Goal: Task Accomplishment & Management: Complete application form

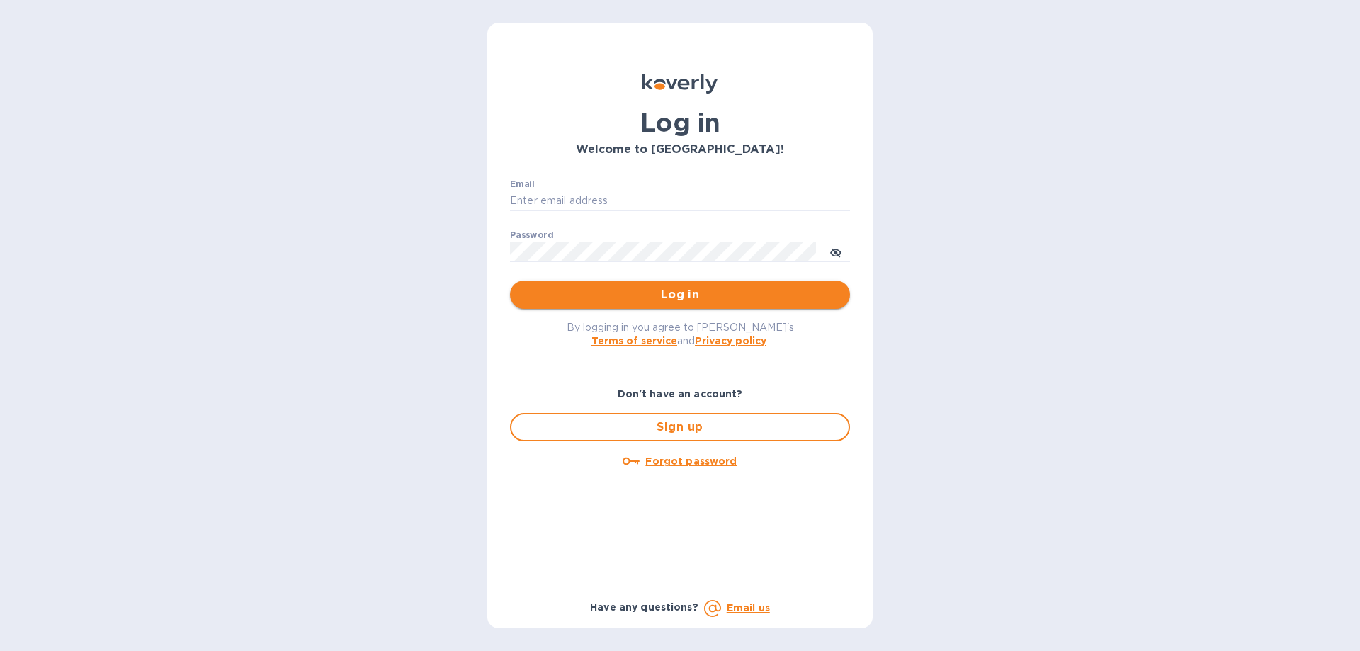
type input "[EMAIL_ADDRESS][DOMAIN_NAME]"
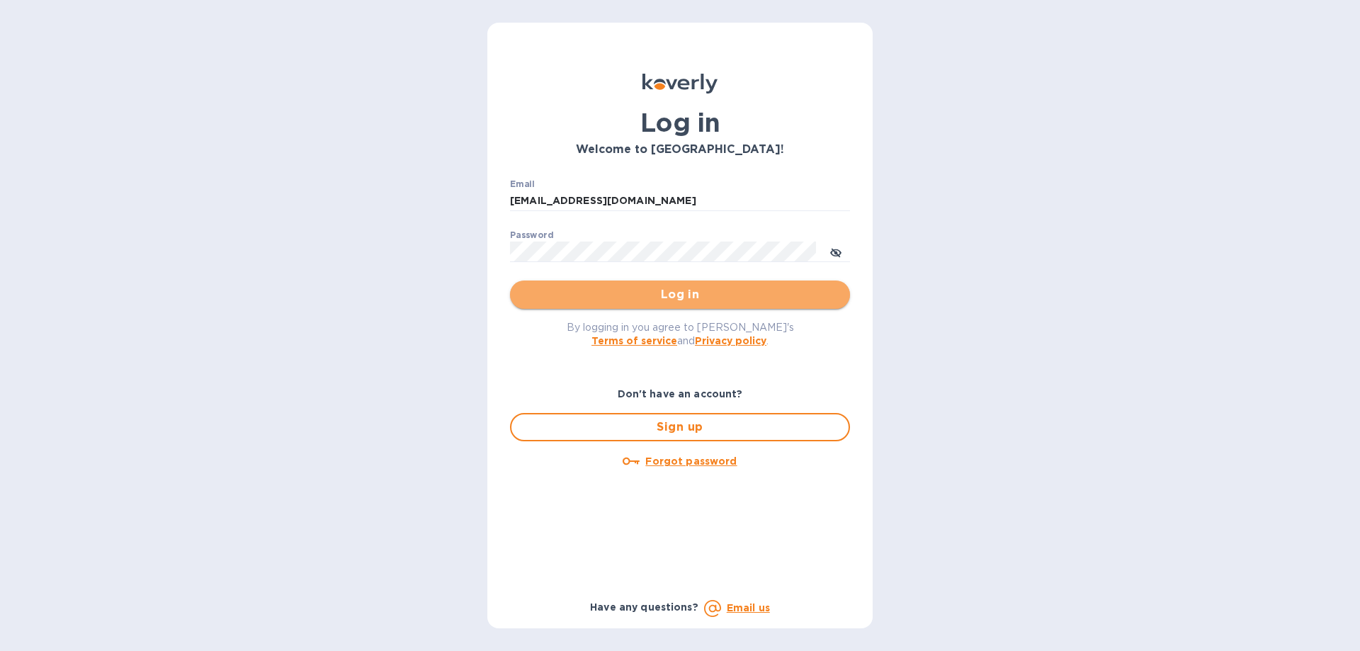
click at [593, 298] on span "Log in" at bounding box center [679, 294] width 317 height 17
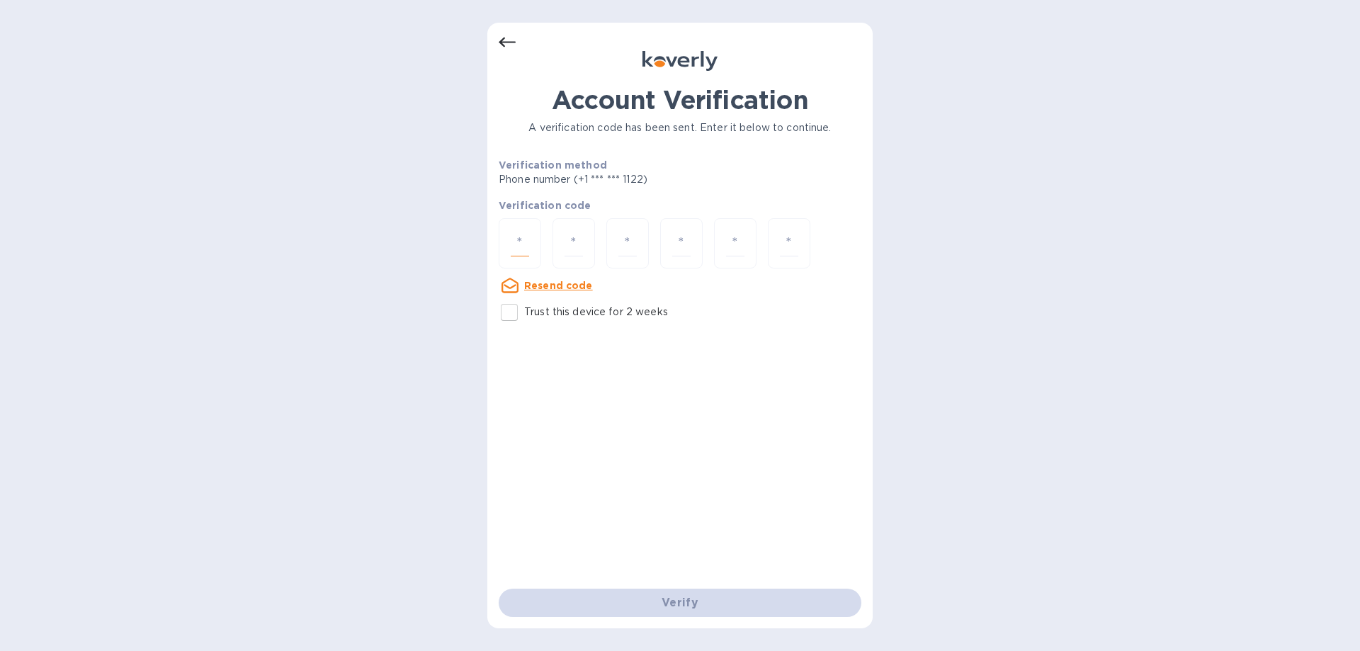
click at [528, 250] on input "number" at bounding box center [520, 243] width 18 height 26
type input "5"
type input "0"
type input "7"
type input "2"
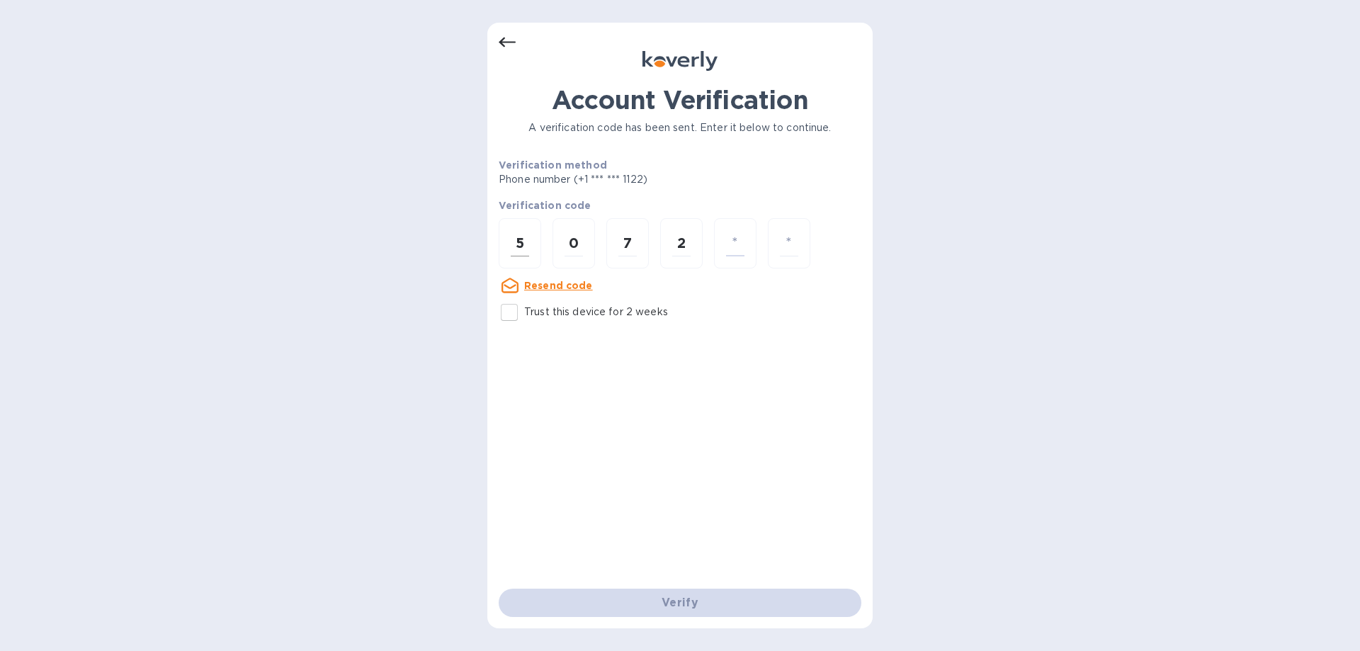
type input "9"
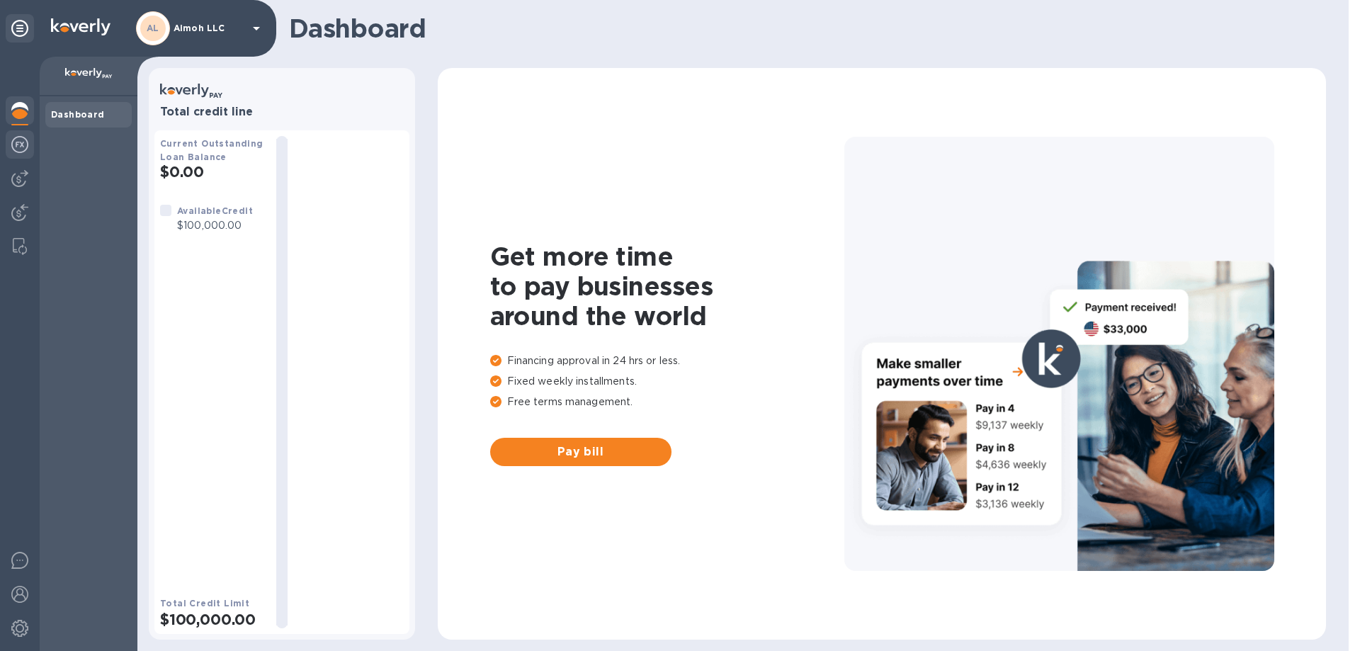
click at [21, 141] on img at bounding box center [19, 144] width 17 height 17
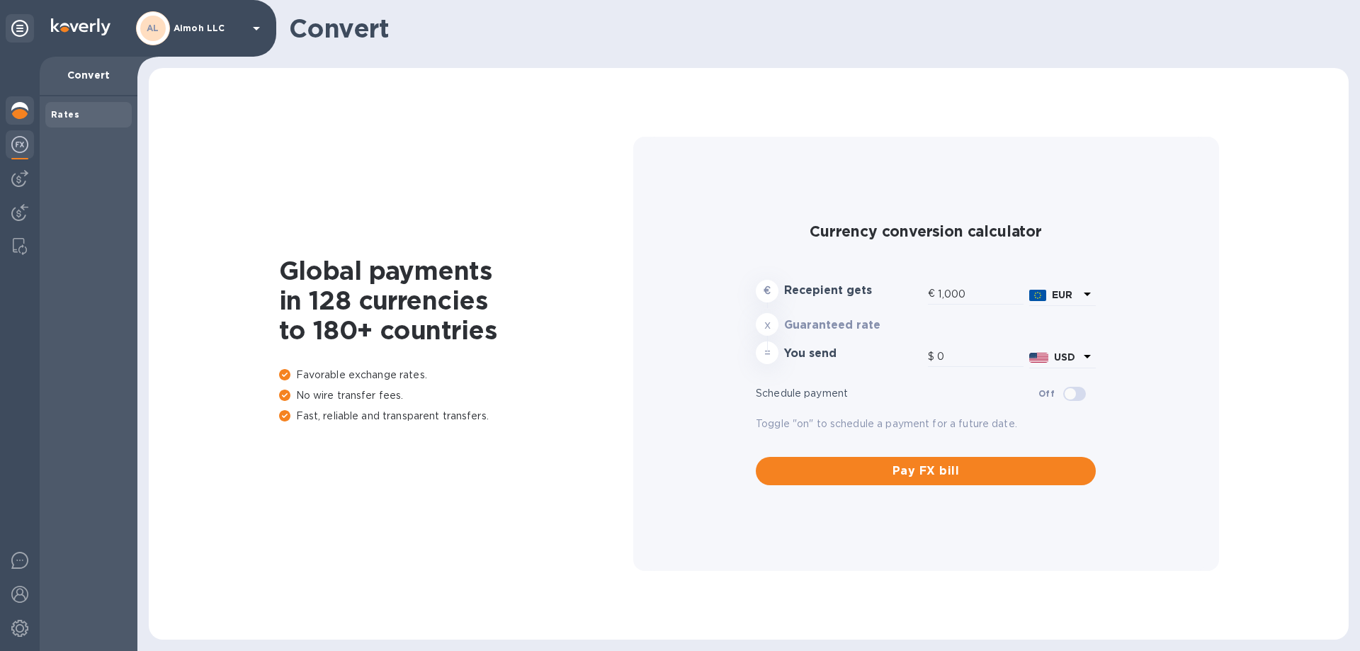
type input "1,178.68"
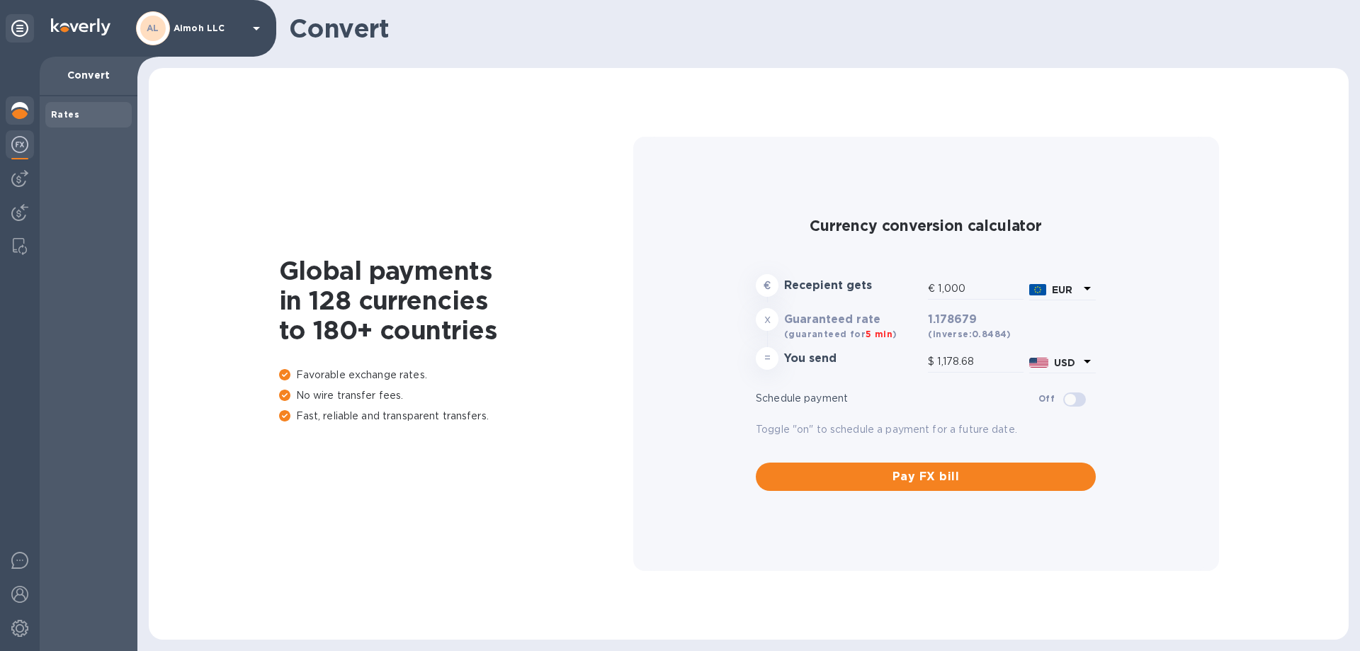
click at [16, 106] on img at bounding box center [19, 110] width 17 height 17
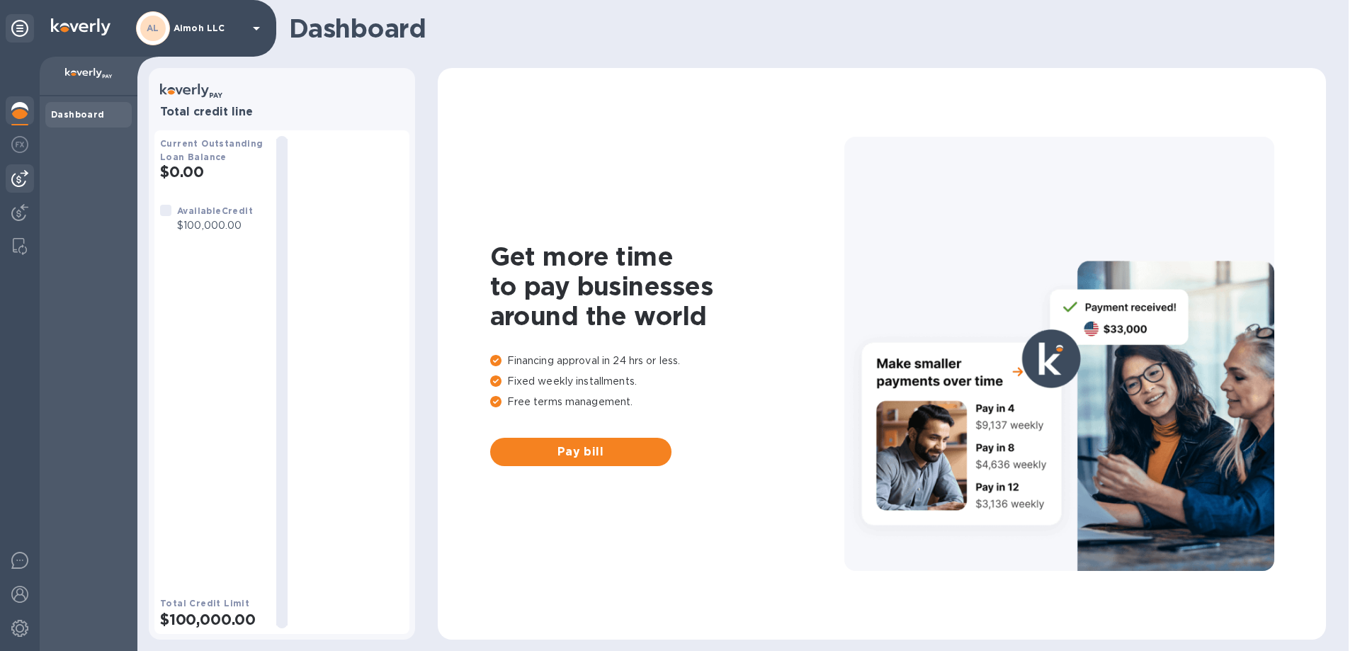
click at [16, 181] on img at bounding box center [19, 178] width 17 height 17
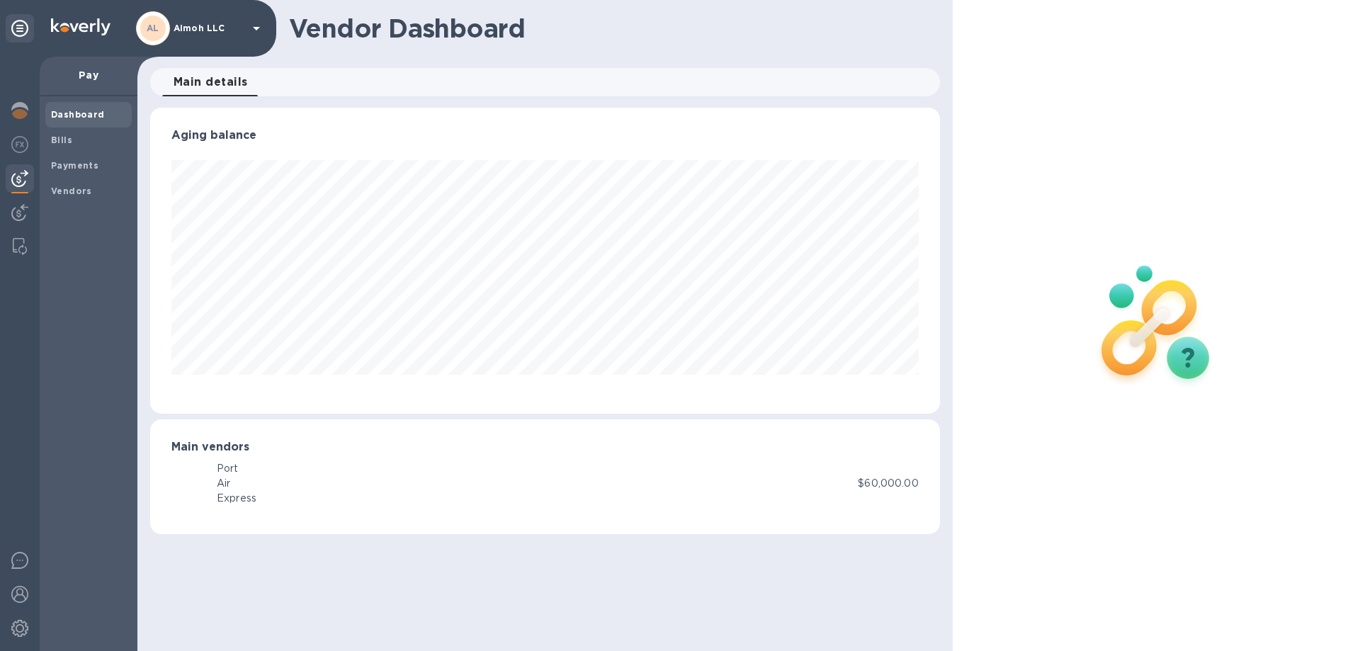
scroll to position [306, 789]
click at [18, 217] on img at bounding box center [19, 212] width 17 height 17
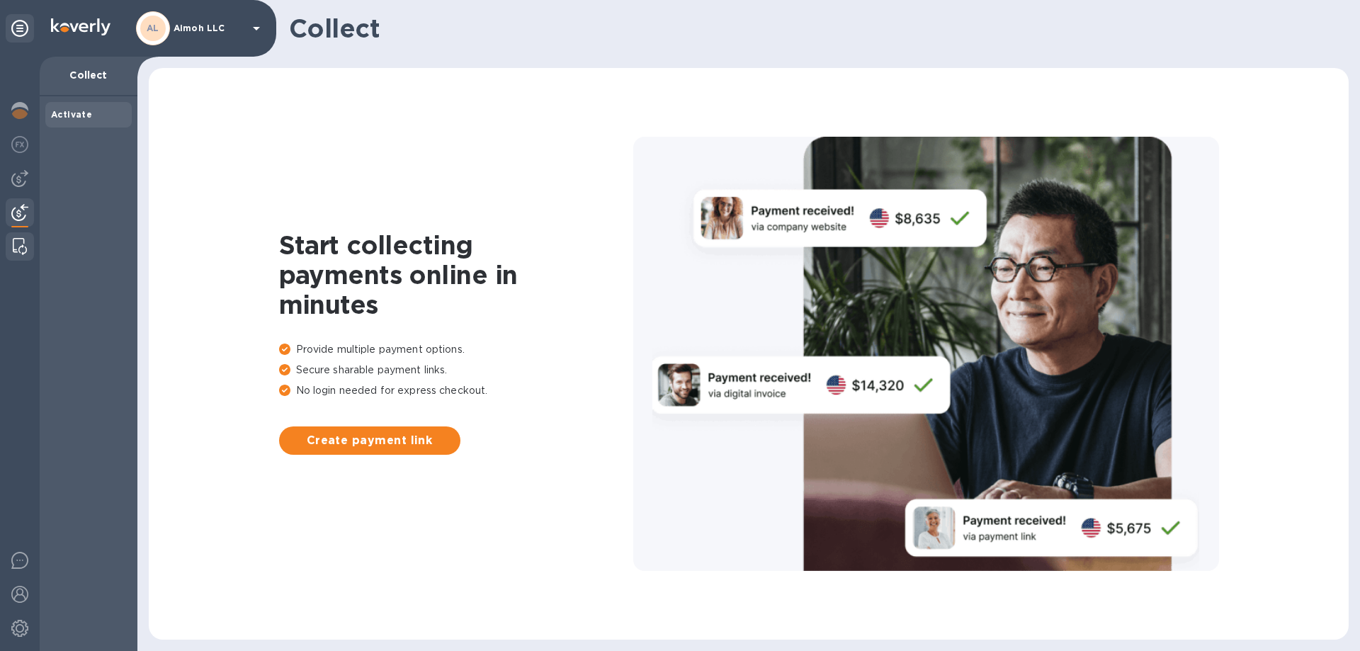
click at [18, 250] on img at bounding box center [20, 246] width 14 height 17
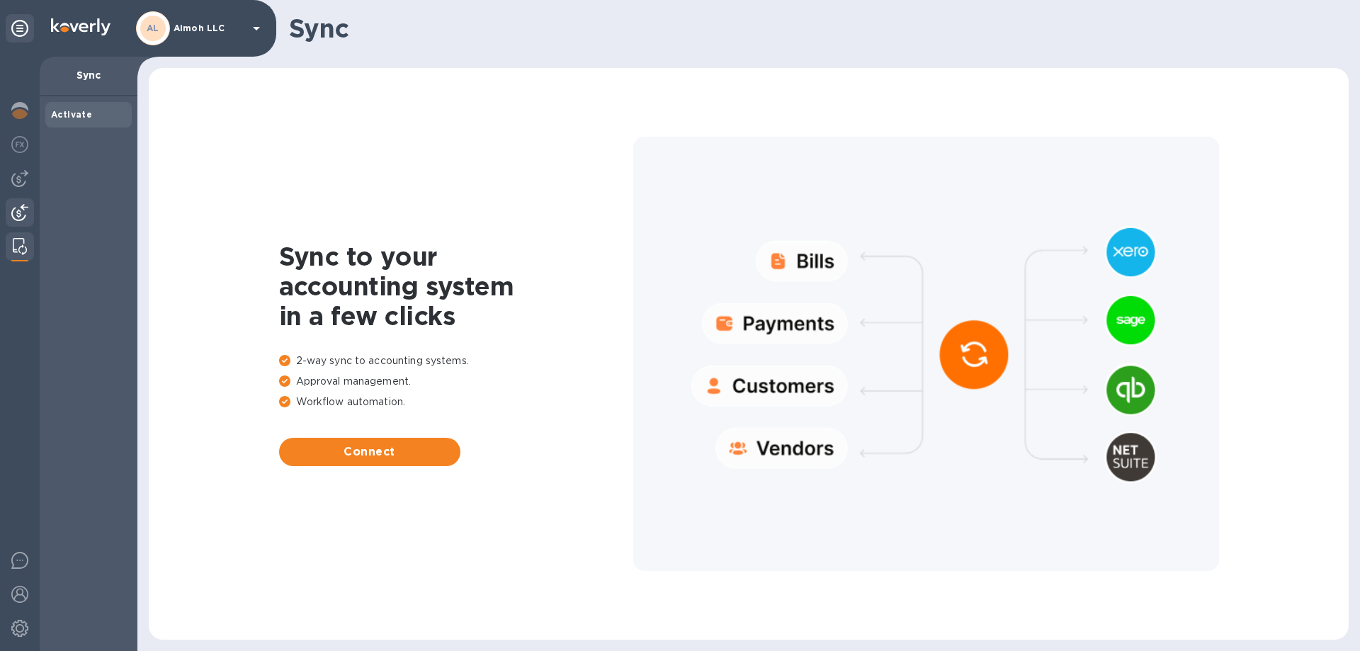
click at [28, 210] on div at bounding box center [20, 213] width 28 height 31
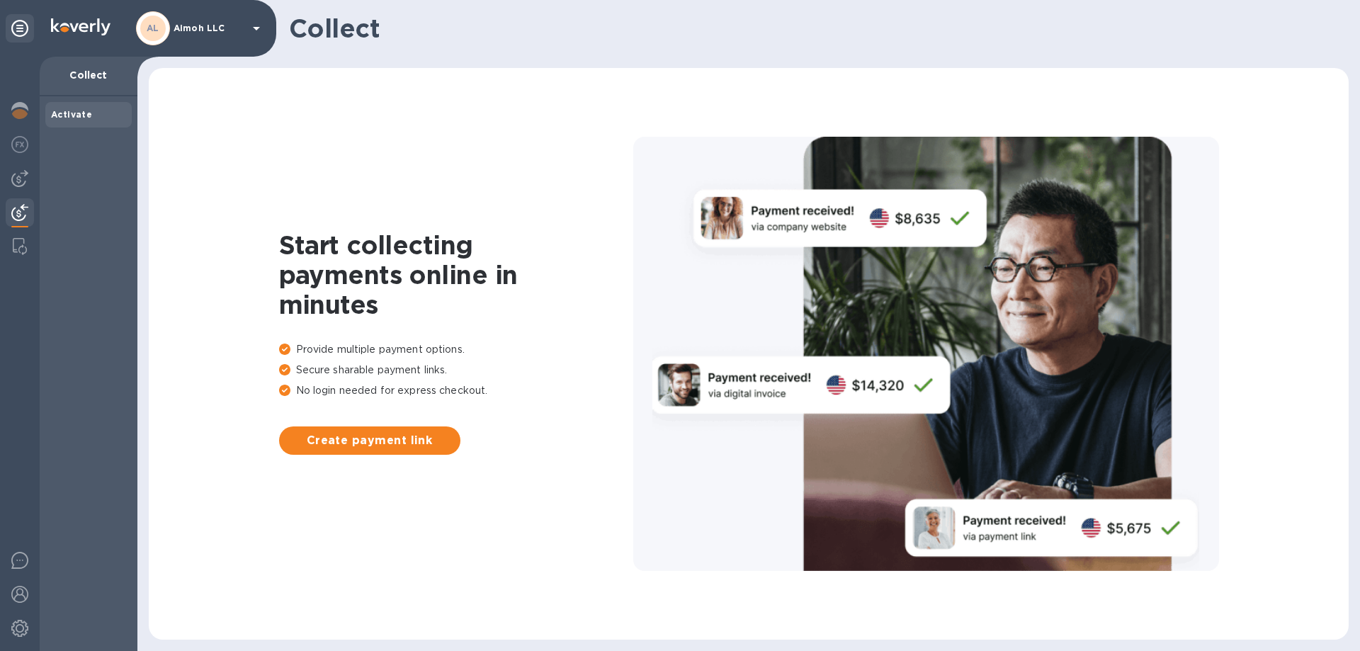
click at [275, 20] on div "AL Aimoh LLC" at bounding box center [138, 28] width 276 height 57
click at [232, 26] on p "Aimoh LLC" at bounding box center [209, 28] width 71 height 10
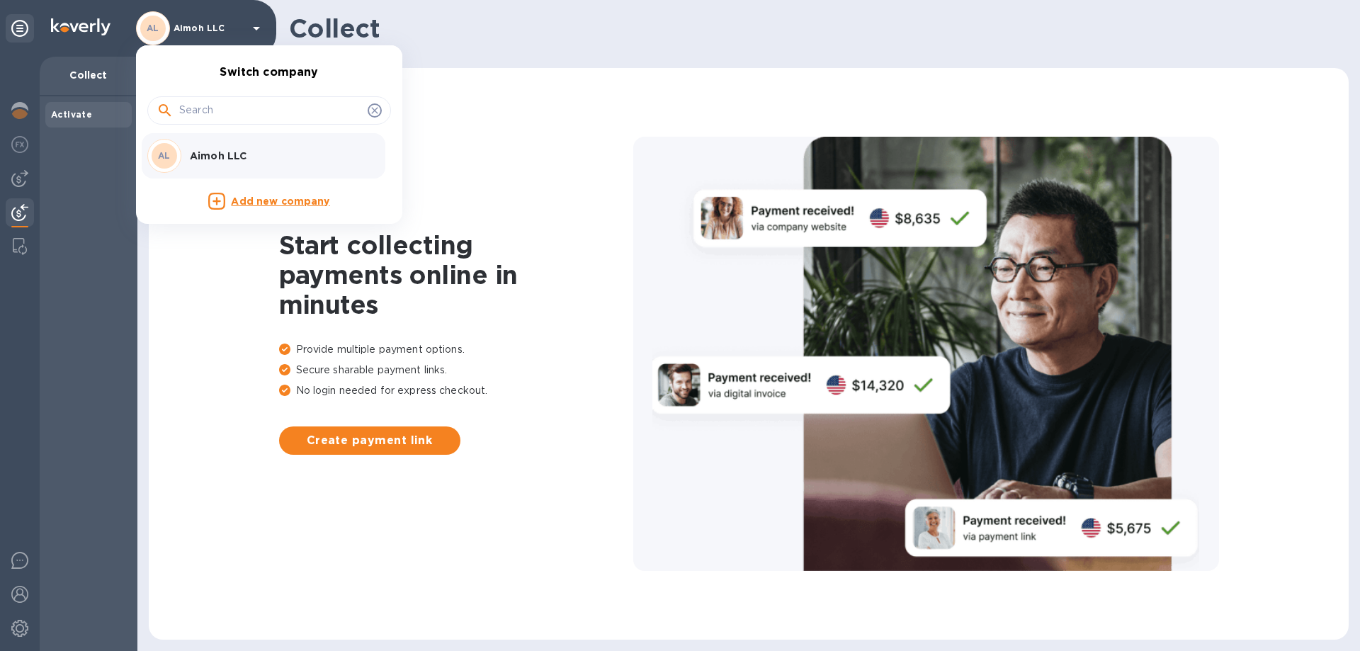
click at [196, 161] on p "Aimoh LLC" at bounding box center [279, 156] width 179 height 14
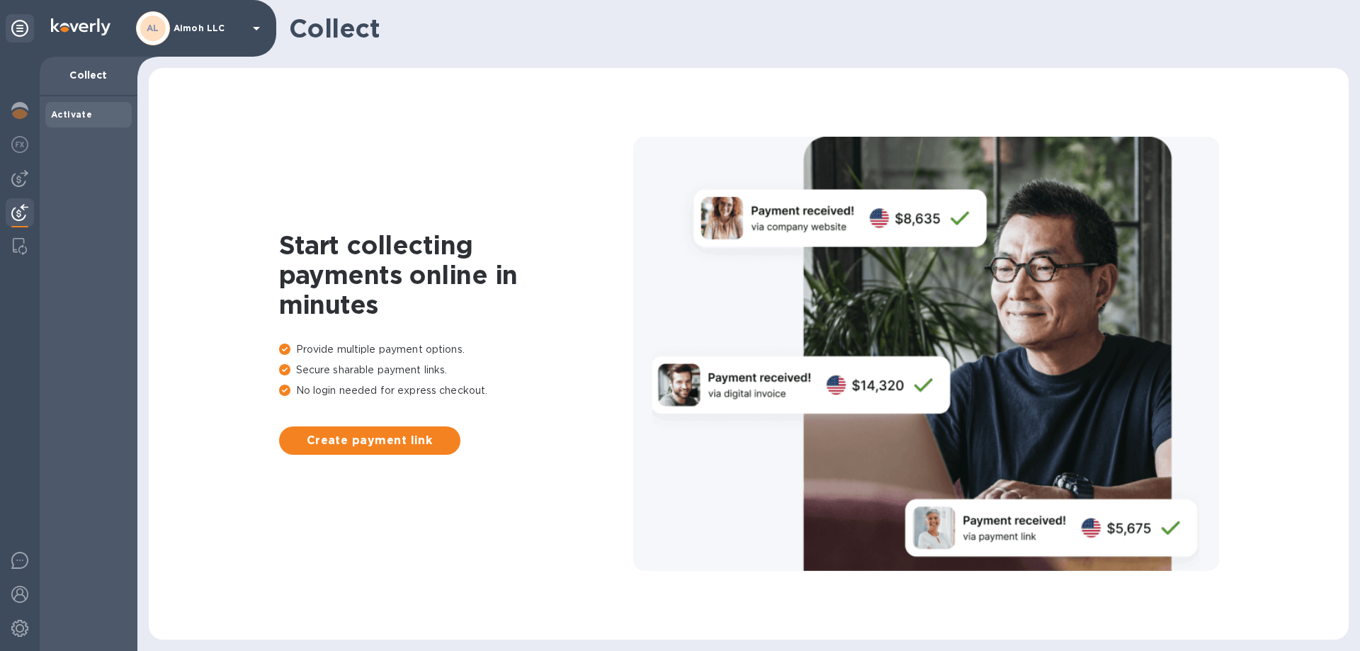
click at [78, 85] on div "Collect" at bounding box center [89, 77] width 98 height 40
click at [82, 72] on p "Collect" at bounding box center [88, 75] width 75 height 14
click at [20, 147] on img at bounding box center [19, 144] width 17 height 17
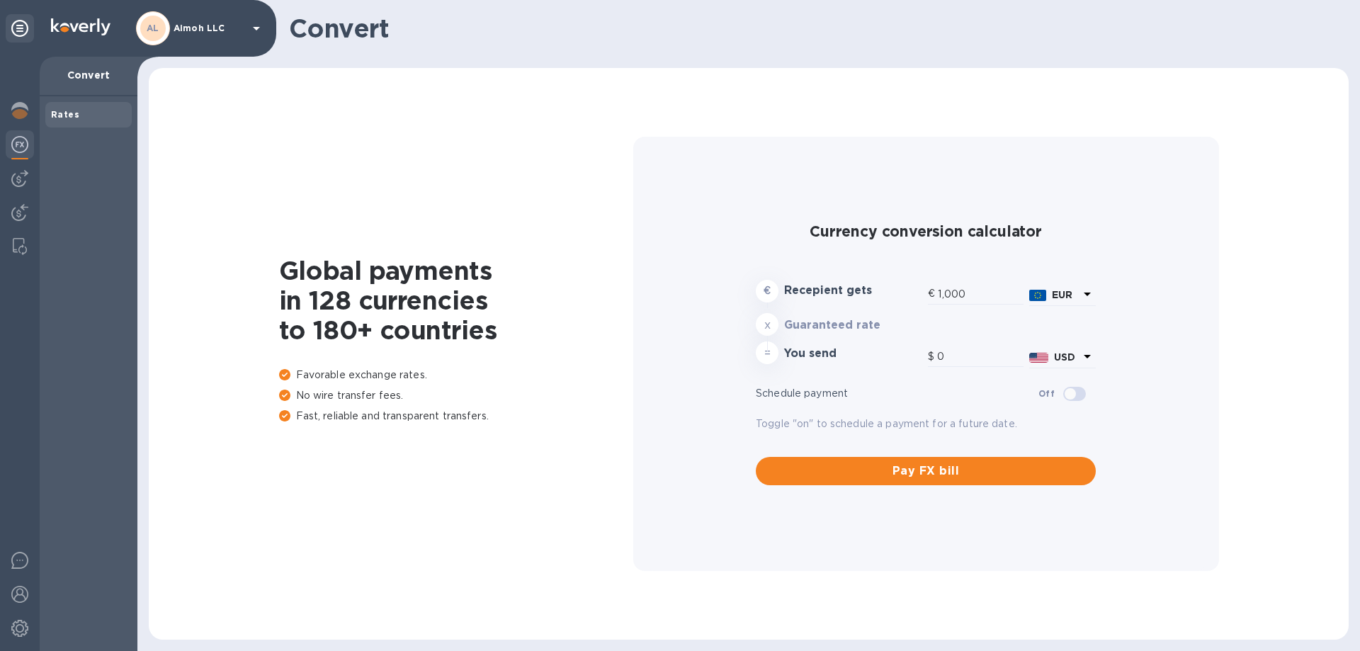
type input "1,178.68"
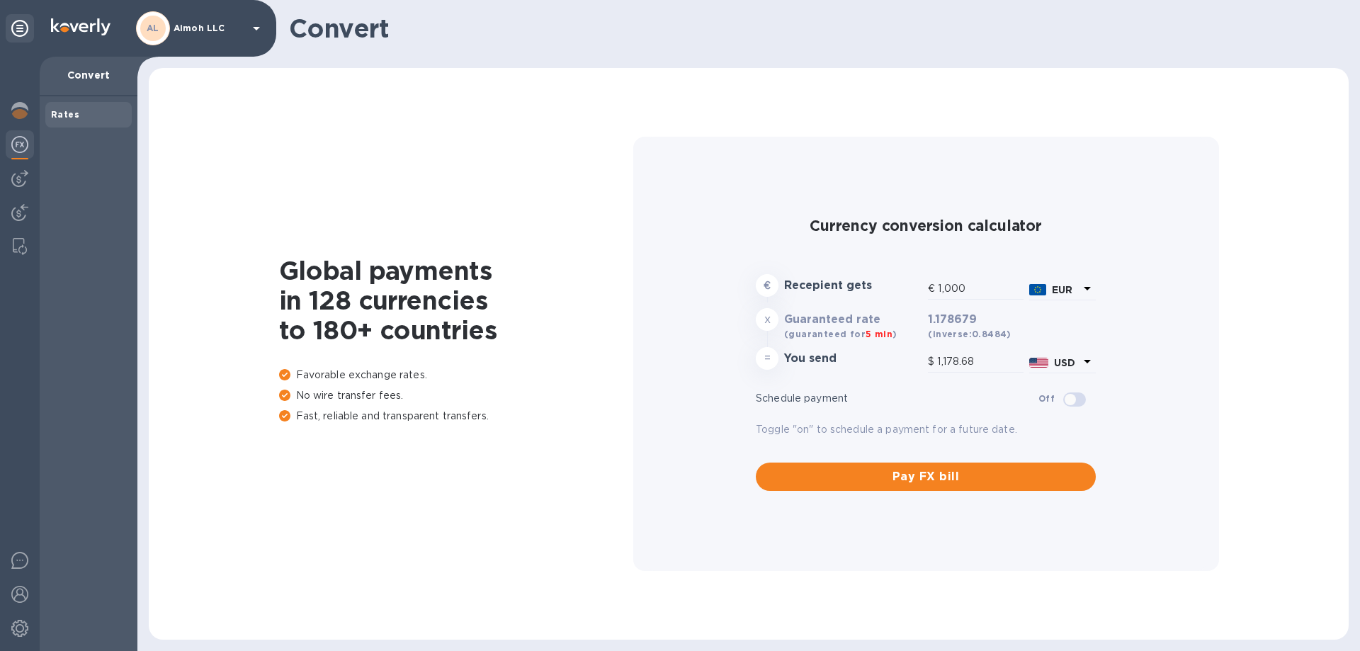
click at [20, 164] on div at bounding box center [20, 354] width 40 height 594
click at [14, 185] on img at bounding box center [19, 178] width 17 height 17
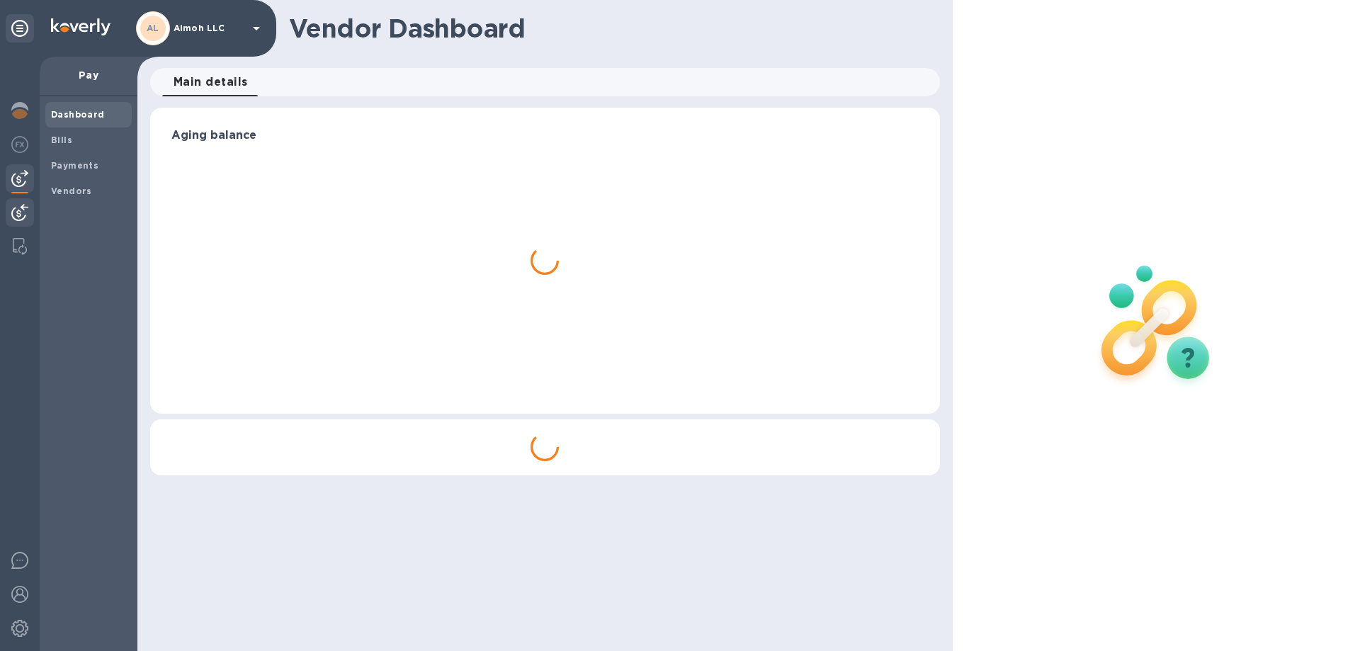
click at [17, 211] on img at bounding box center [19, 212] width 17 height 17
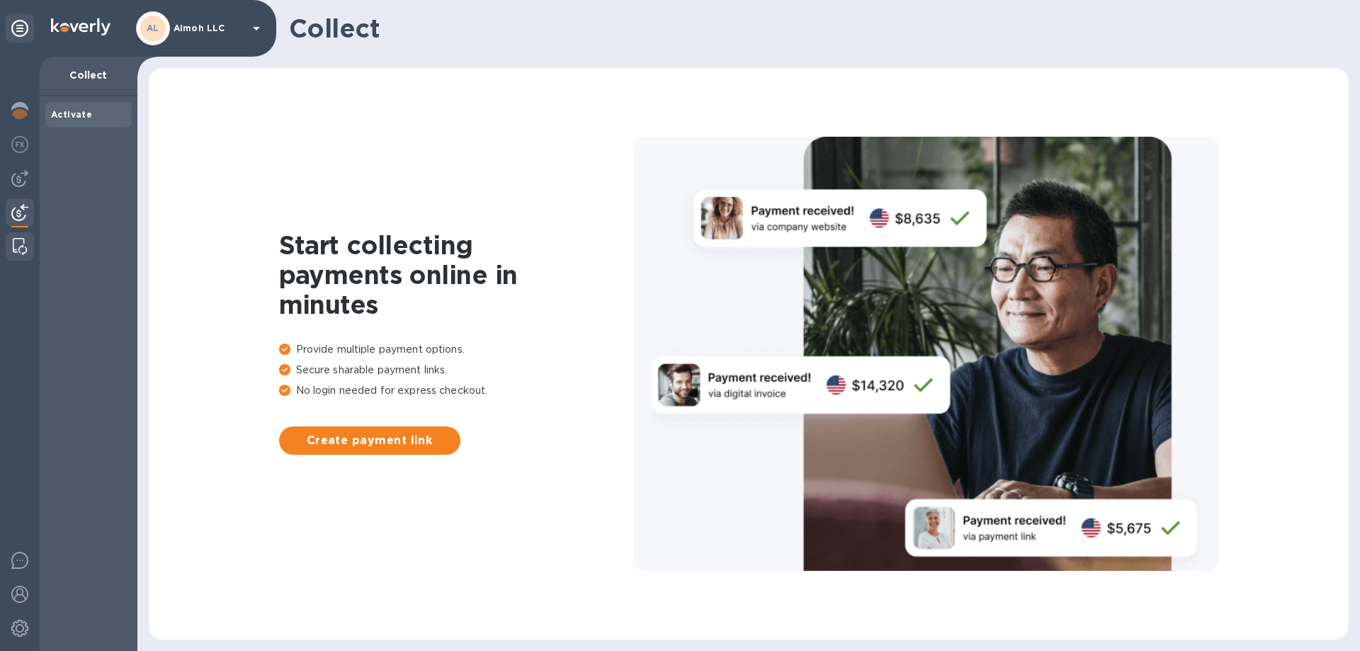
click at [17, 235] on div at bounding box center [20, 246] width 26 height 28
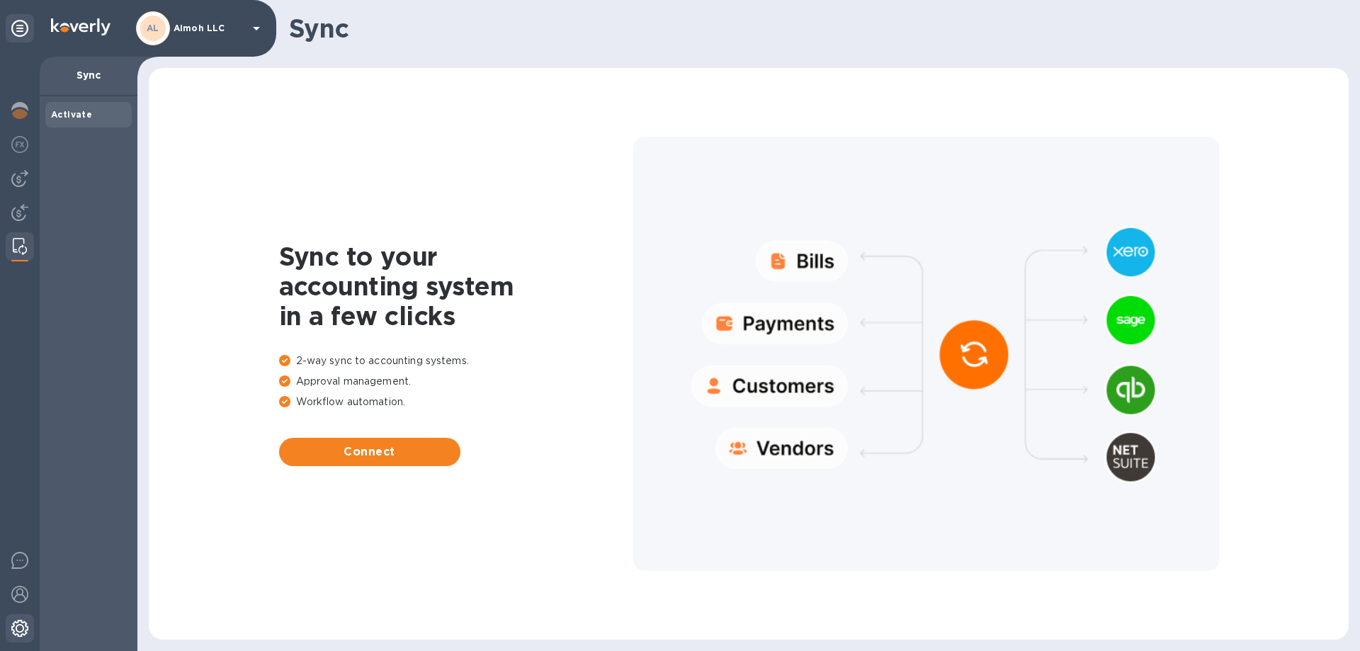
click at [21, 635] on img at bounding box center [19, 628] width 17 height 17
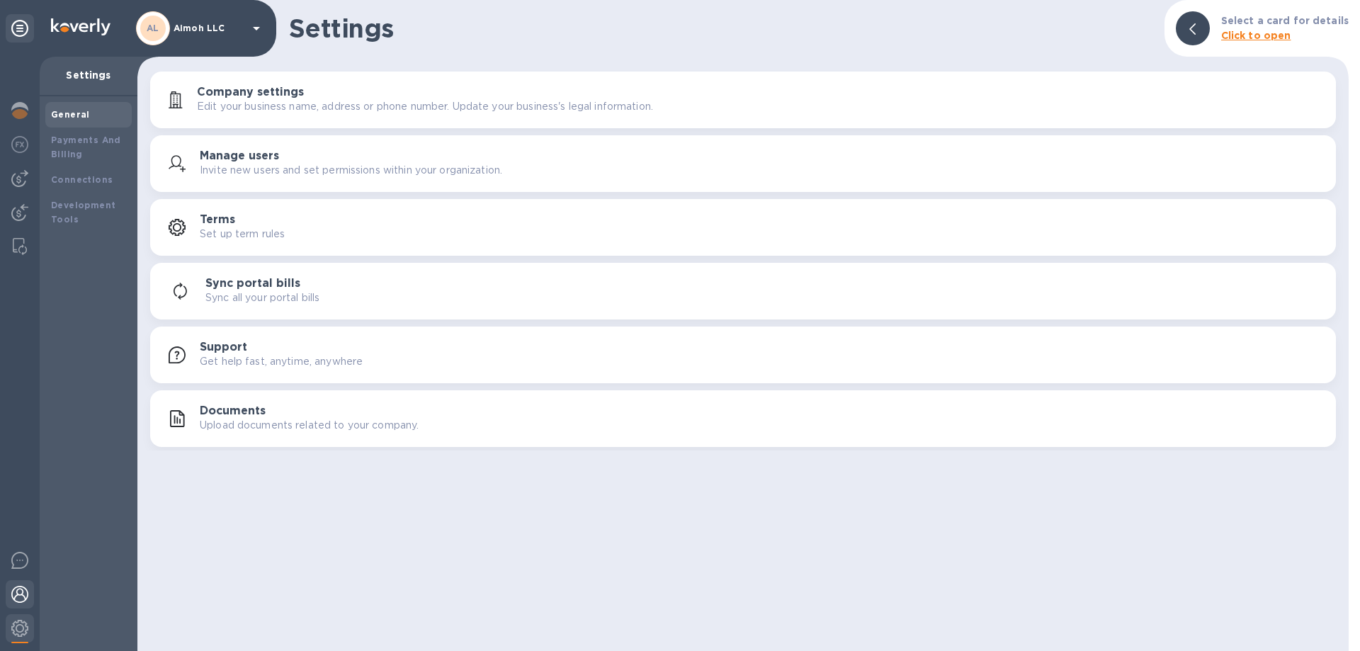
click at [26, 601] on img at bounding box center [19, 594] width 17 height 17
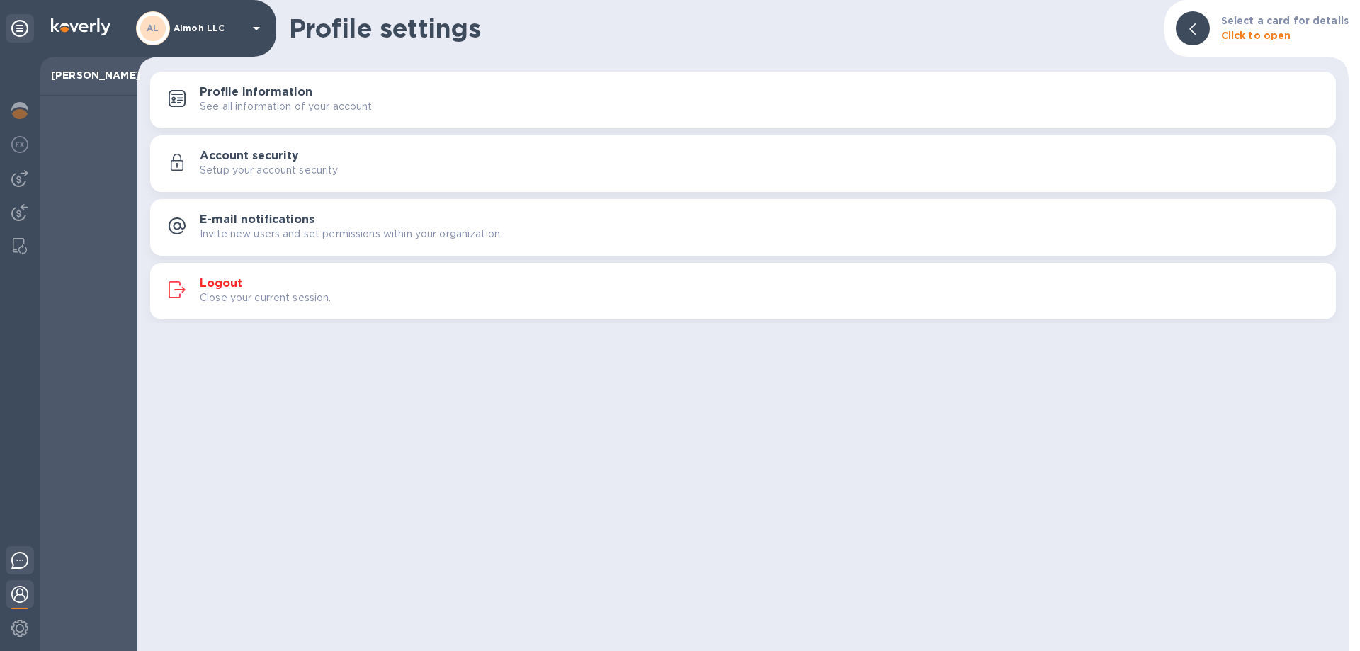
click at [17, 562] on img at bounding box center [19, 560] width 17 height 17
click at [30, 208] on div at bounding box center [20, 213] width 28 height 31
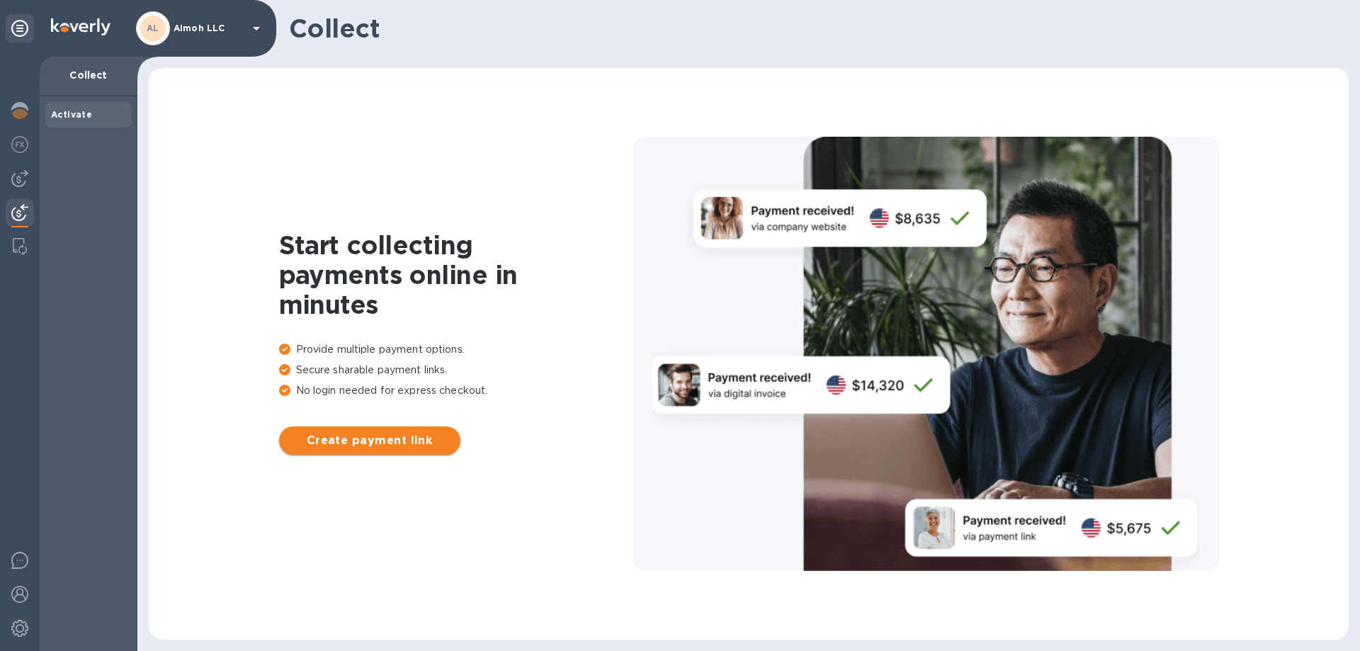
click at [361, 435] on span "Create payment link" at bounding box center [369, 440] width 159 height 17
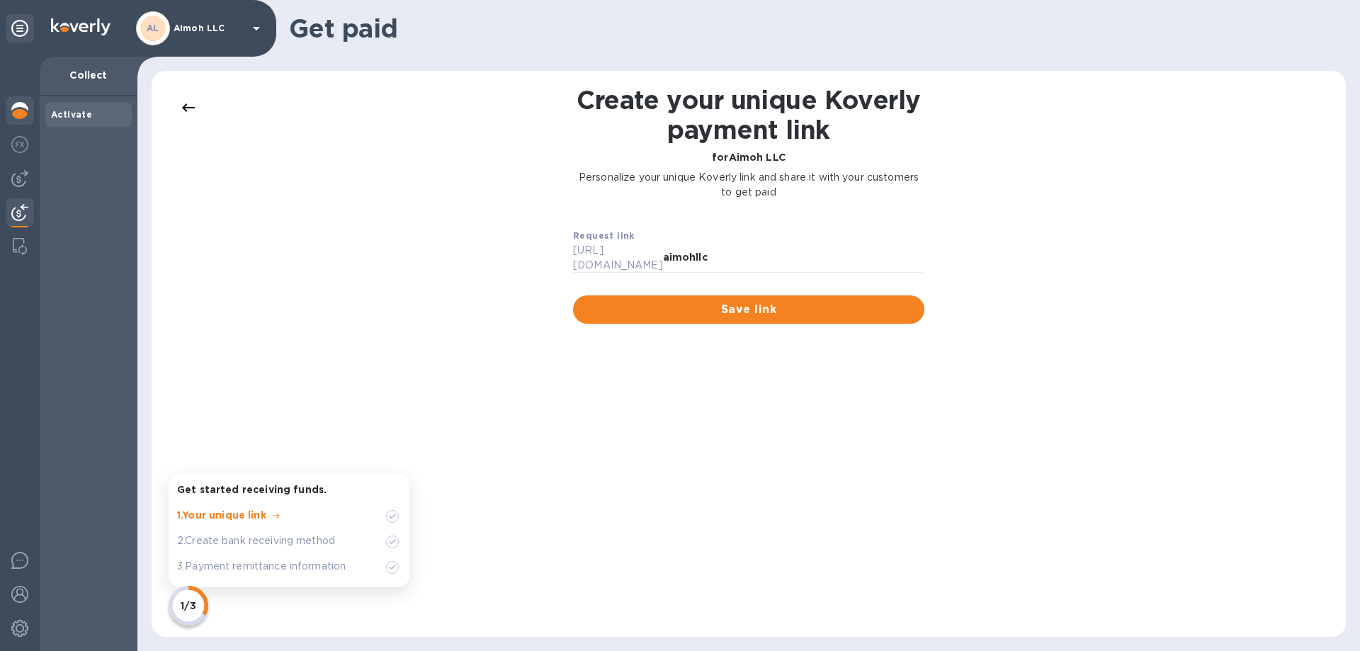
click at [15, 115] on img at bounding box center [19, 110] width 17 height 17
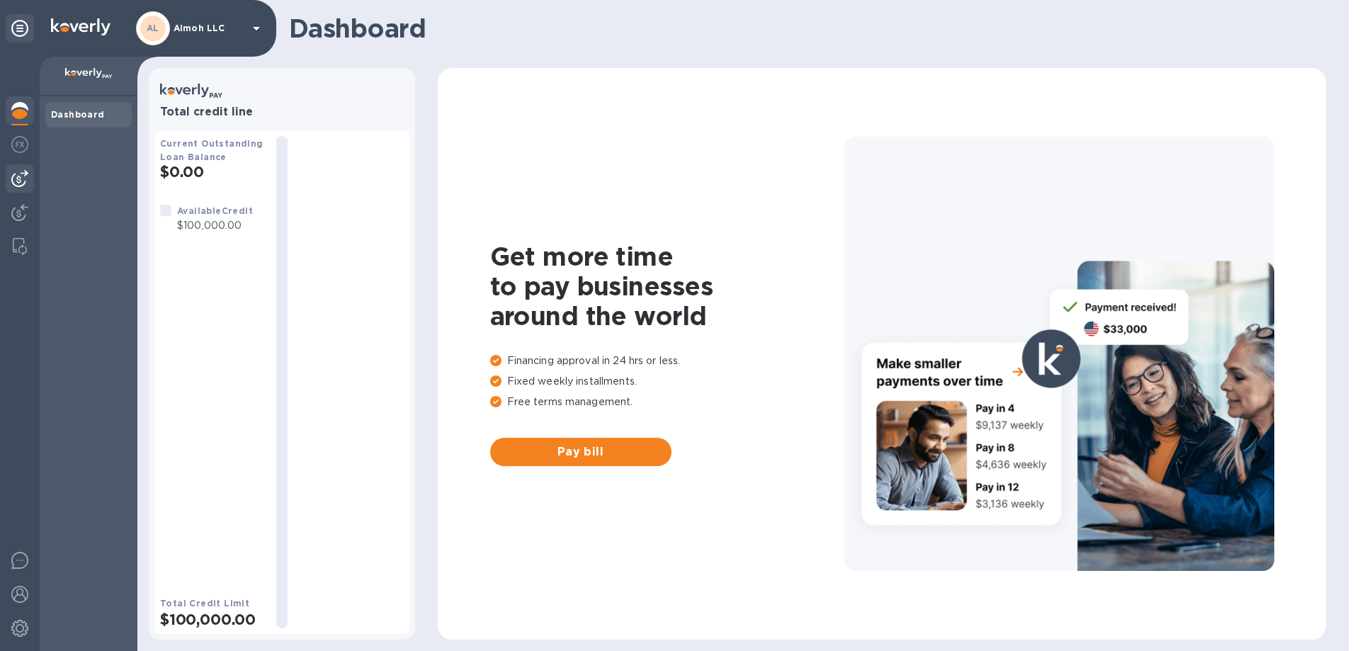
click at [20, 179] on img at bounding box center [19, 178] width 17 height 17
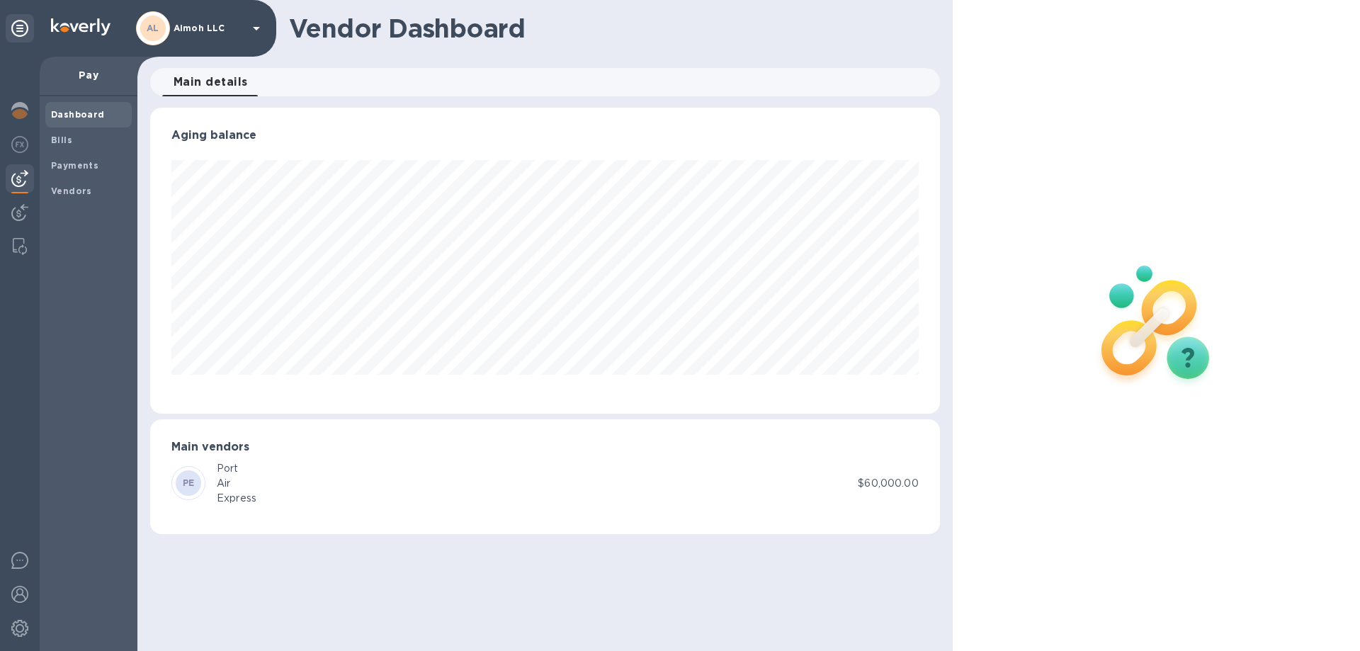
scroll to position [306, 789]
click at [189, 482] on b "PE" at bounding box center [189, 482] width 12 height 11
drag, startPoint x: 225, startPoint y: 477, endPoint x: 294, endPoint y: 479, distance: 68.7
click at [230, 479] on div "Air" at bounding box center [237, 483] width 40 height 15
click at [67, 140] on b "Bills" at bounding box center [61, 140] width 21 height 11
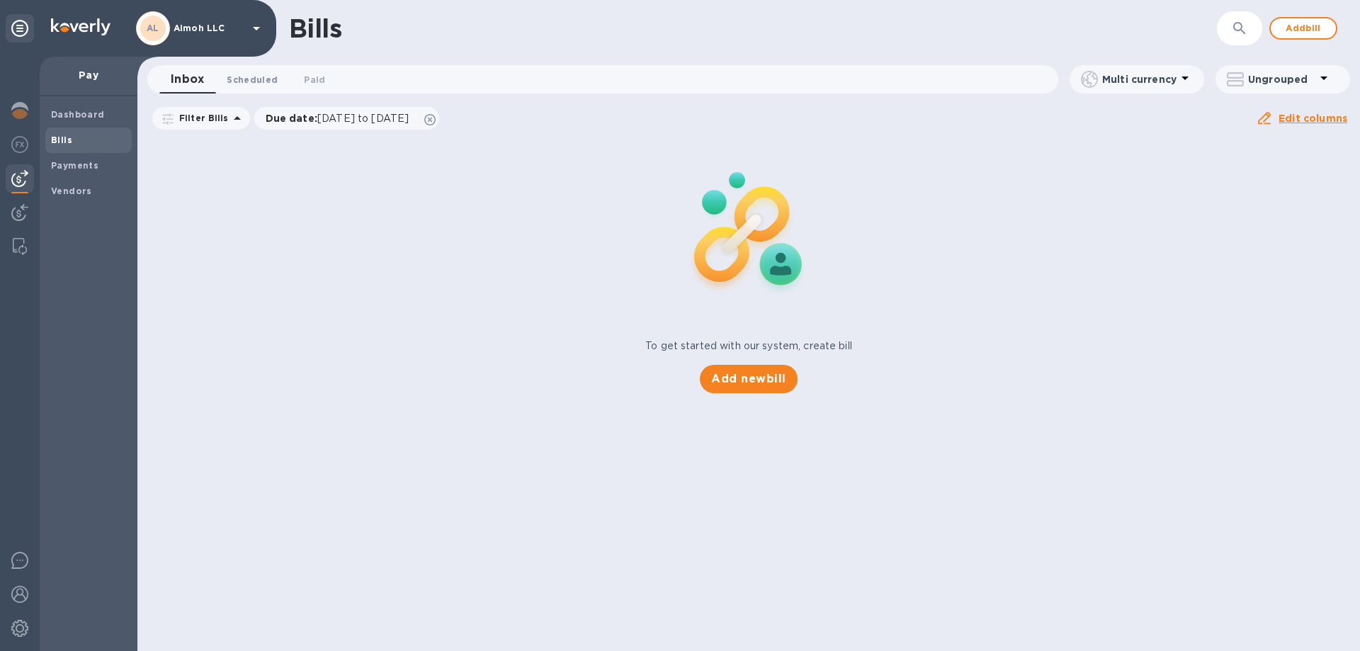
click at [242, 80] on span "Scheduled 0" at bounding box center [252, 79] width 51 height 15
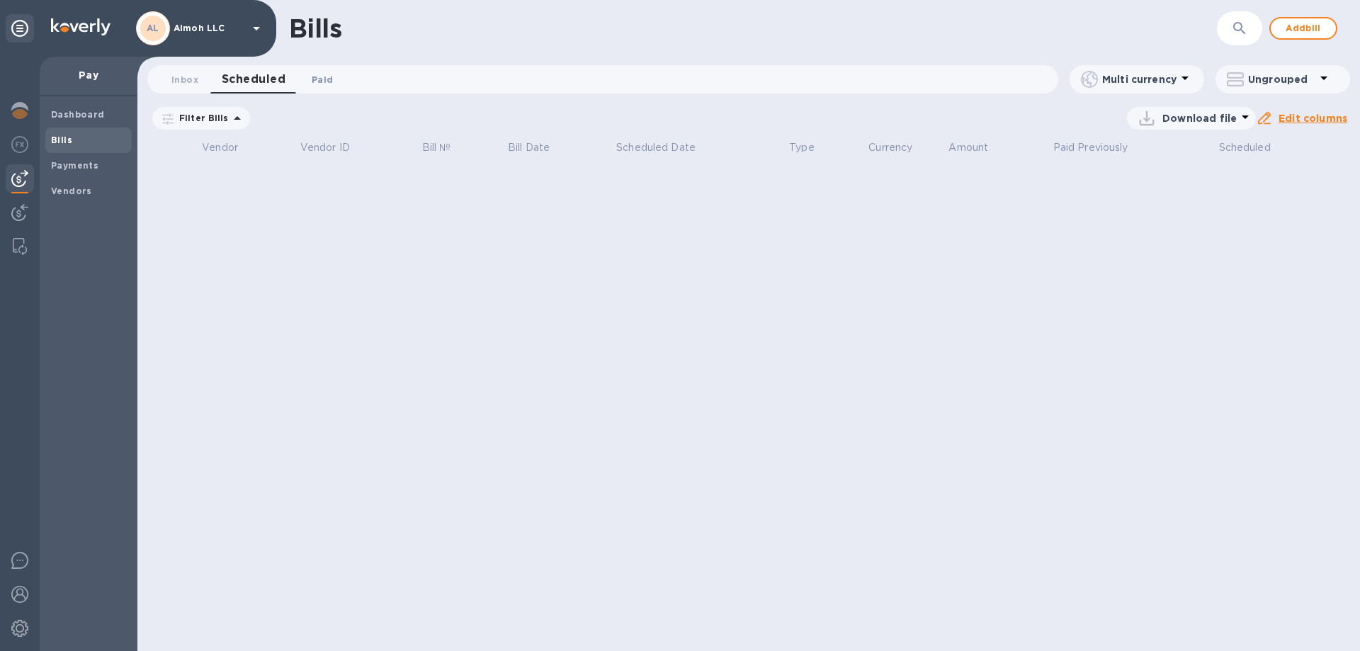
click at [338, 86] on button "Paid 0" at bounding box center [322, 79] width 51 height 28
click at [232, 67] on button "Scheduled 0" at bounding box center [247, 79] width 74 height 28
drag, startPoint x: 227, startPoint y: 81, endPoint x: 220, endPoint y: 81, distance: 7.8
click at [227, 82] on span "Scheduled 0" at bounding box center [254, 79] width 64 height 20
click at [183, 77] on span "Inbox 0" at bounding box center [184, 79] width 27 height 15
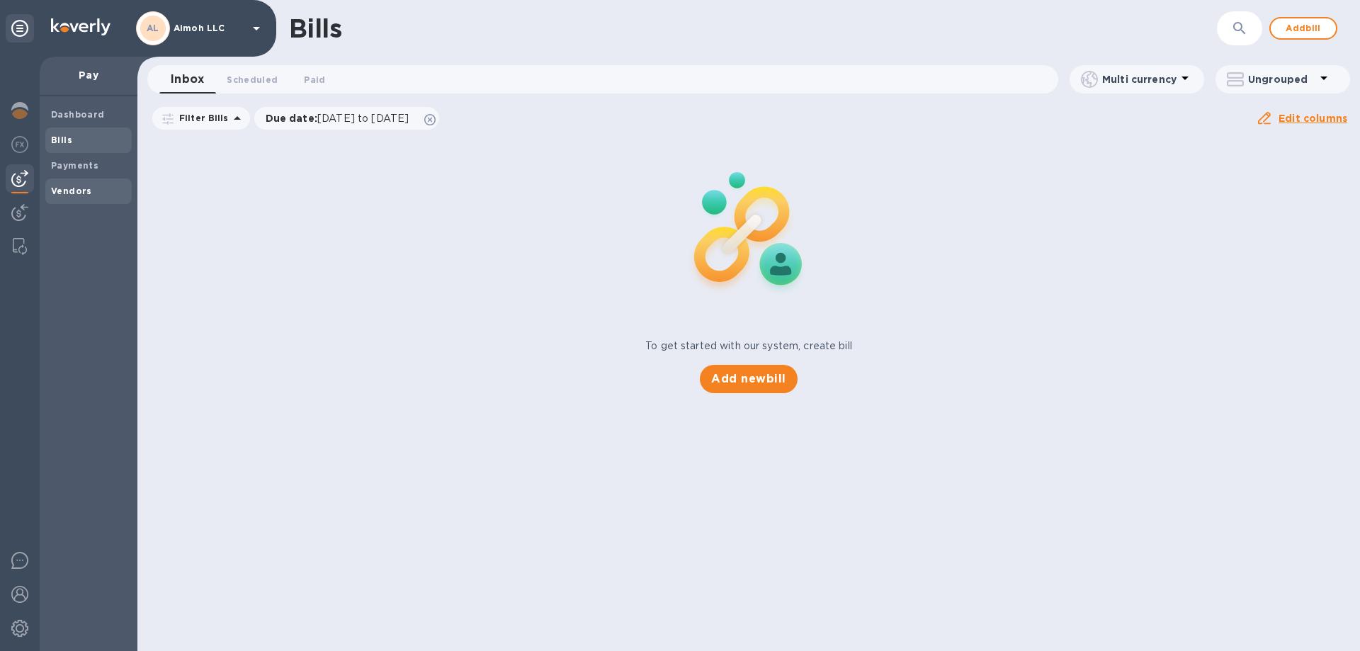
click at [78, 191] on b "Vendors" at bounding box center [71, 191] width 41 height 11
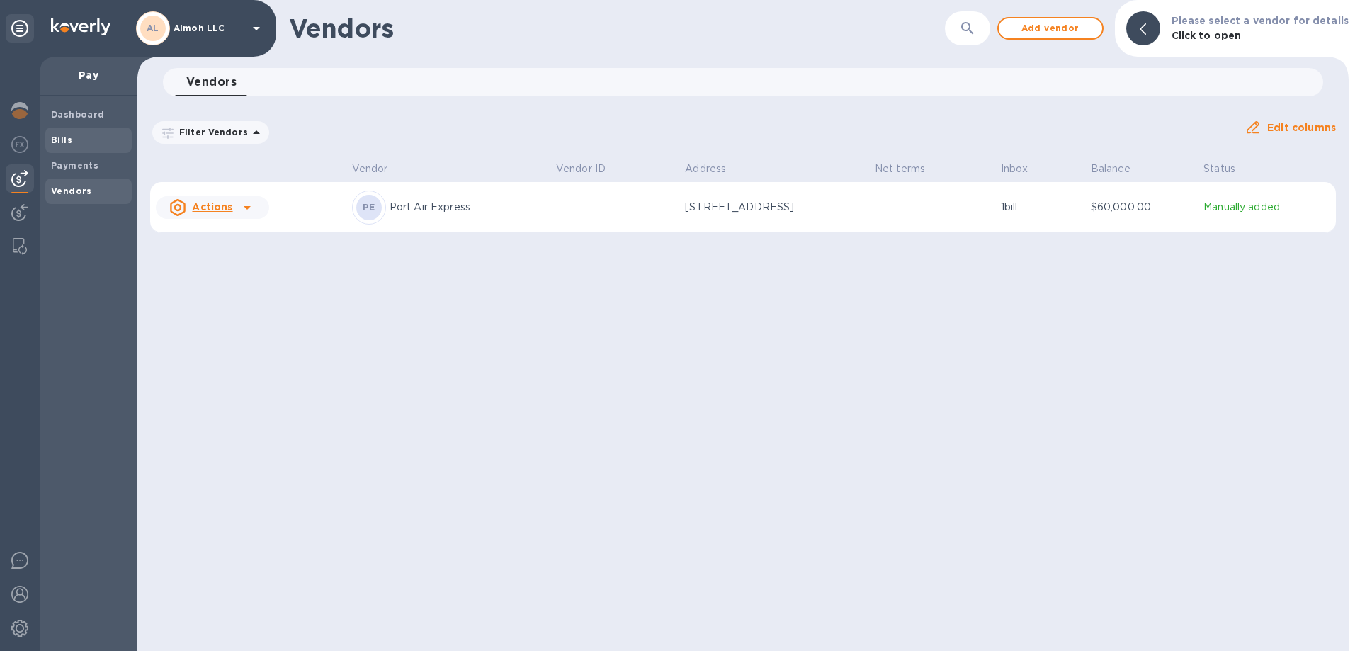
click at [64, 141] on b "Bills" at bounding box center [61, 140] width 21 height 11
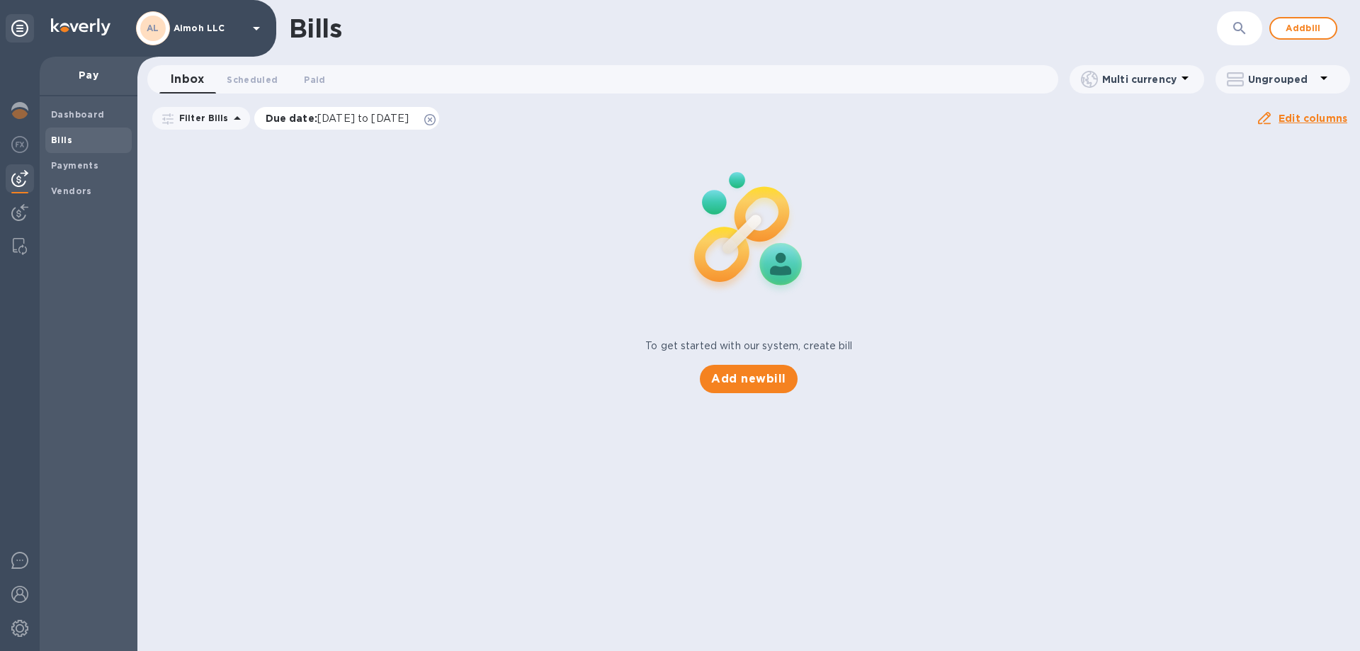
click at [402, 125] on p "Due date : [DATE] to [DATE]" at bounding box center [341, 118] width 151 height 14
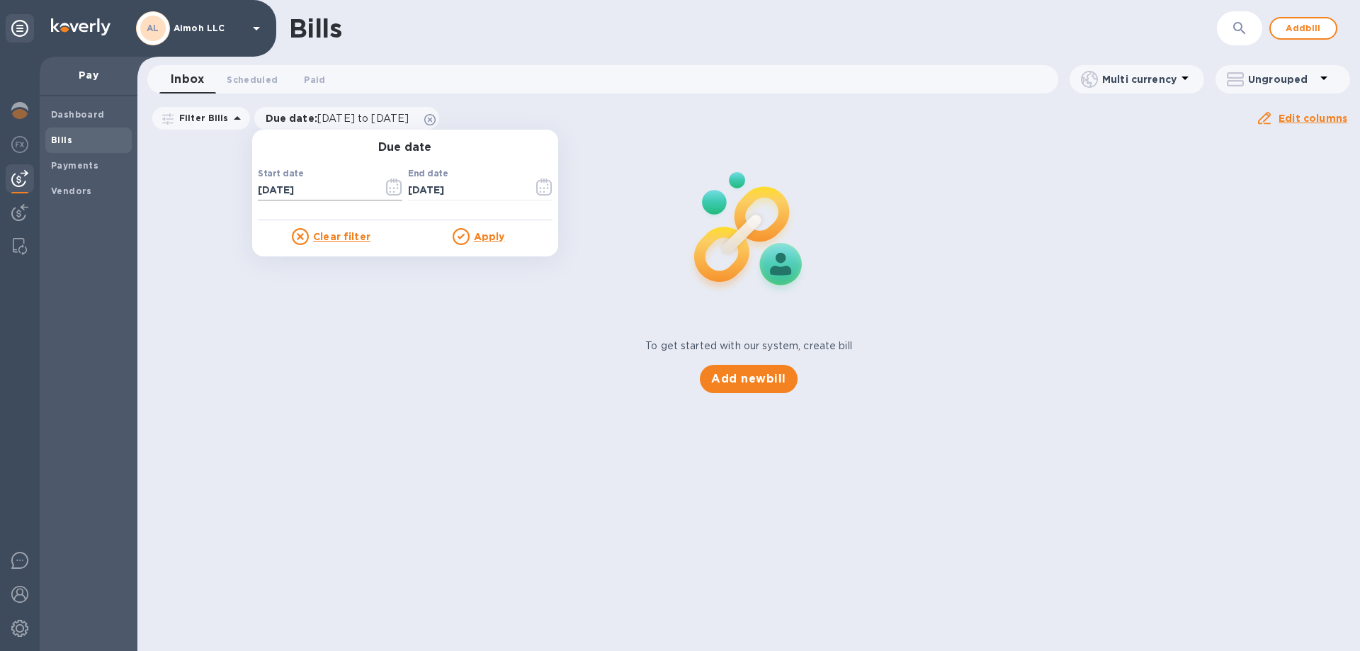
click at [307, 199] on input "[DATE]" at bounding box center [315, 190] width 114 height 21
click at [307, 191] on input "[DATE]" at bounding box center [315, 190] width 114 height 21
click at [278, 192] on input "[DATE]" at bounding box center [315, 190] width 114 height 21
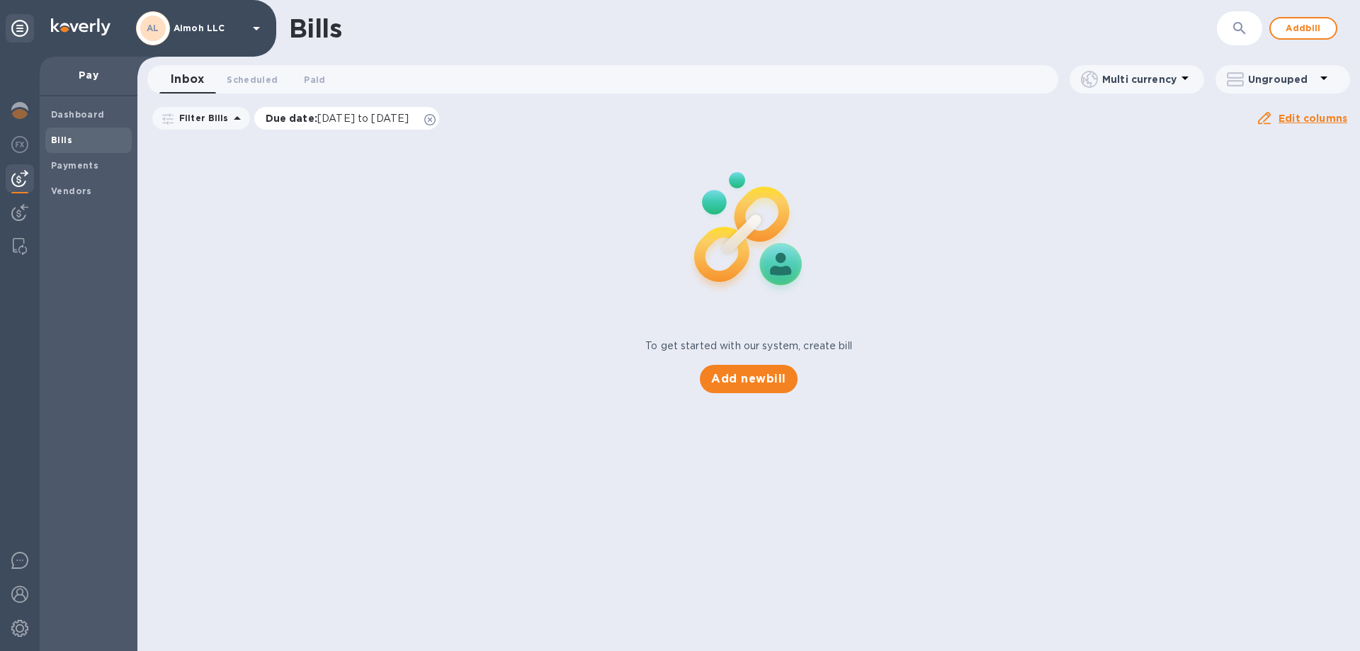
click at [436, 119] on icon at bounding box center [429, 119] width 11 height 11
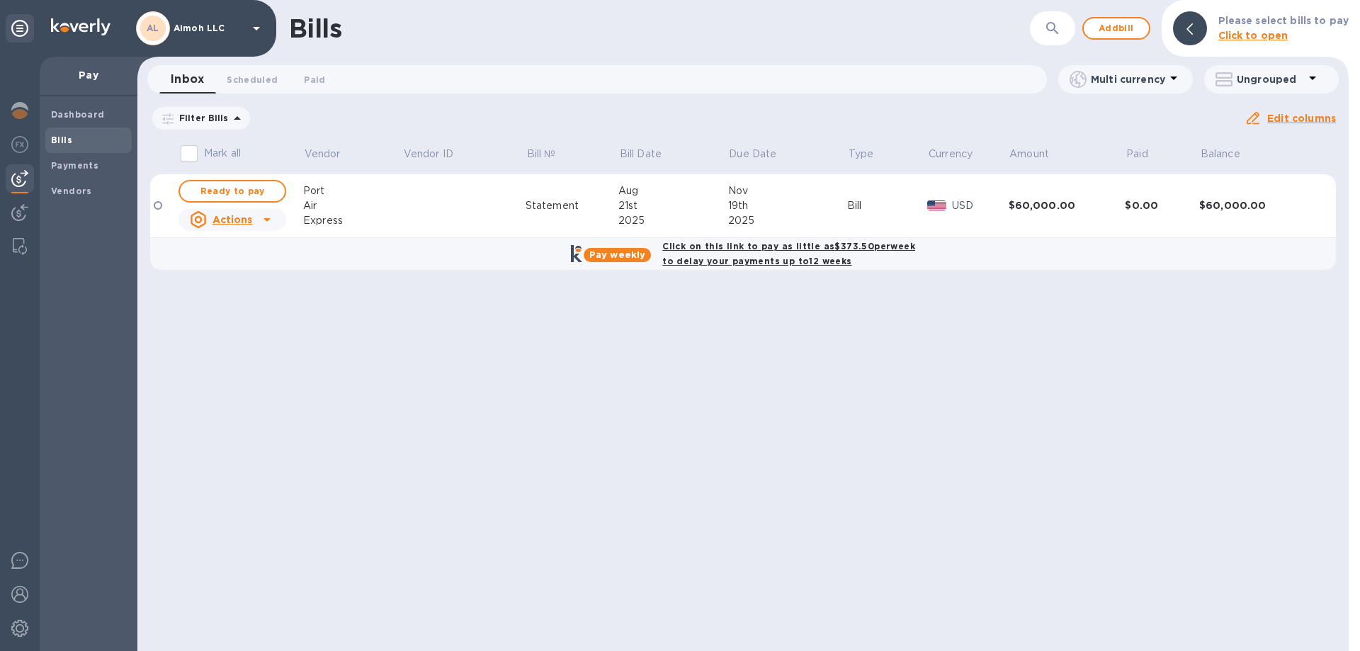
click at [351, 198] on div "Air" at bounding box center [352, 205] width 99 height 15
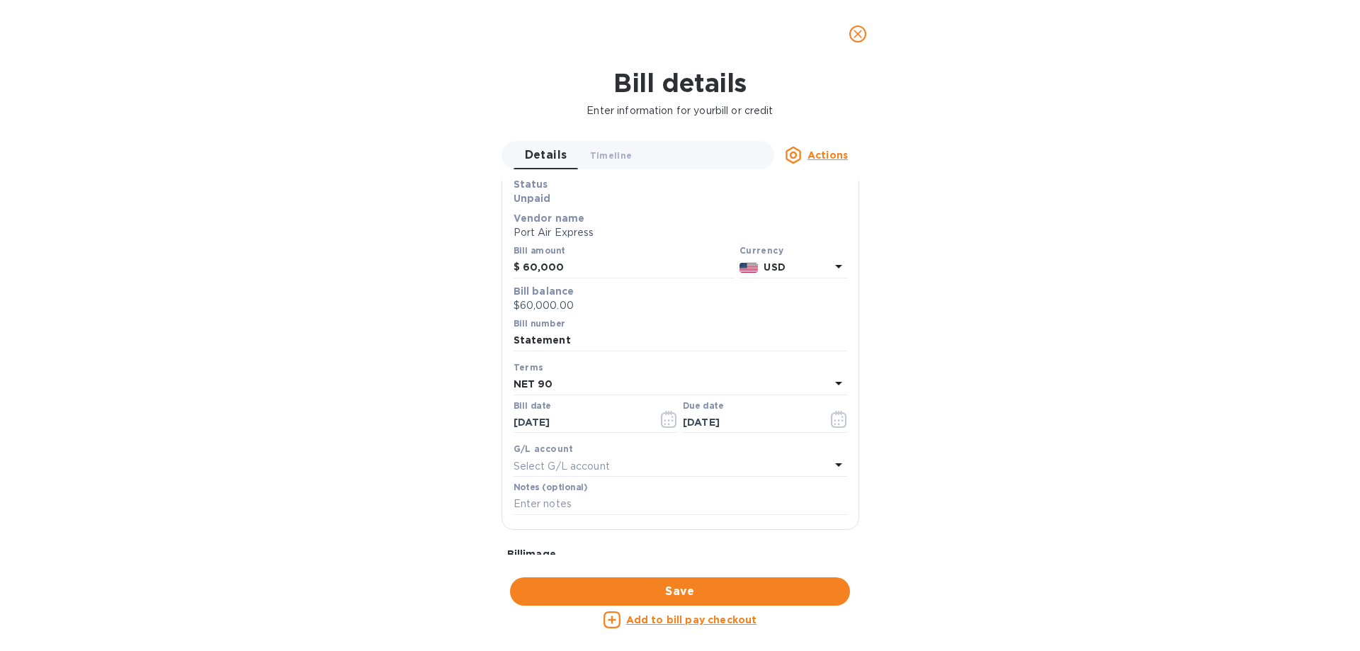
scroll to position [71, 0]
drag, startPoint x: 594, startPoint y: 282, endPoint x: 450, endPoint y: 269, distance: 144.4
click at [457, 269] on div "Bill details Enter information for your bill or credit Details 0 Timeline 0 Act…" at bounding box center [680, 359] width 1360 height 583
type input "100,000"
click at [631, 589] on span "Save" at bounding box center [679, 591] width 317 height 17
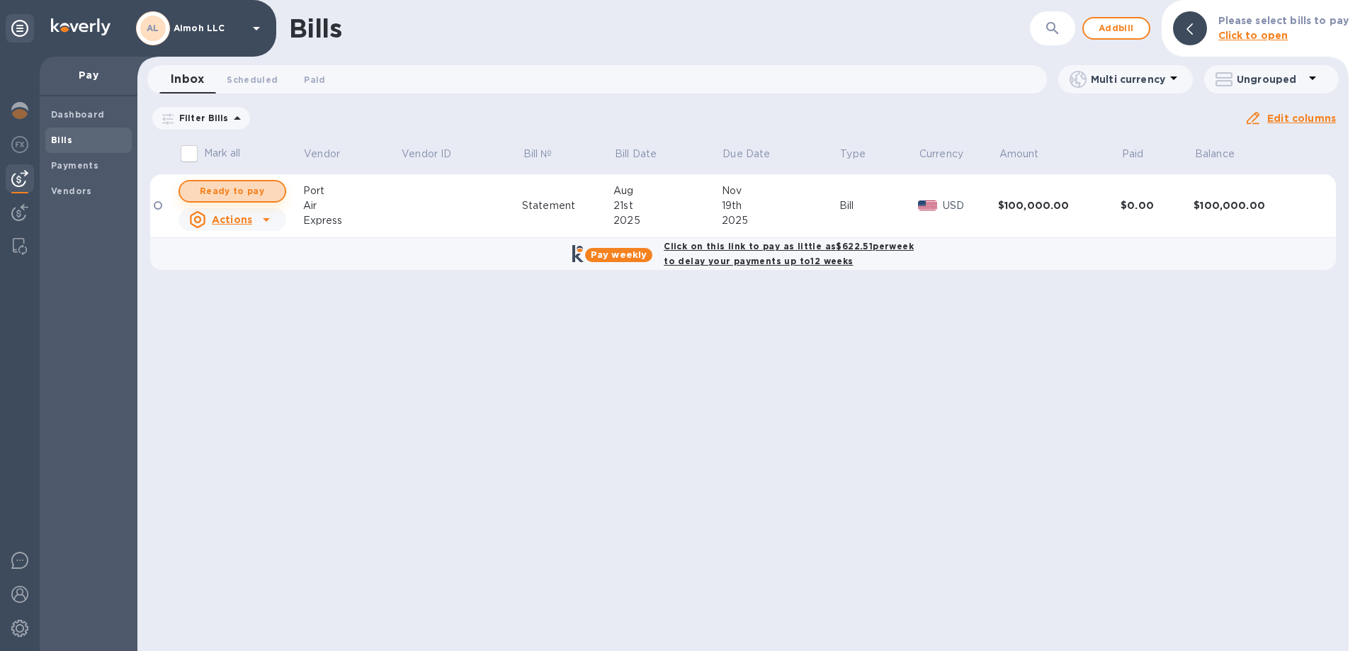
click at [213, 187] on span "Ready to pay" at bounding box center [232, 191] width 82 height 17
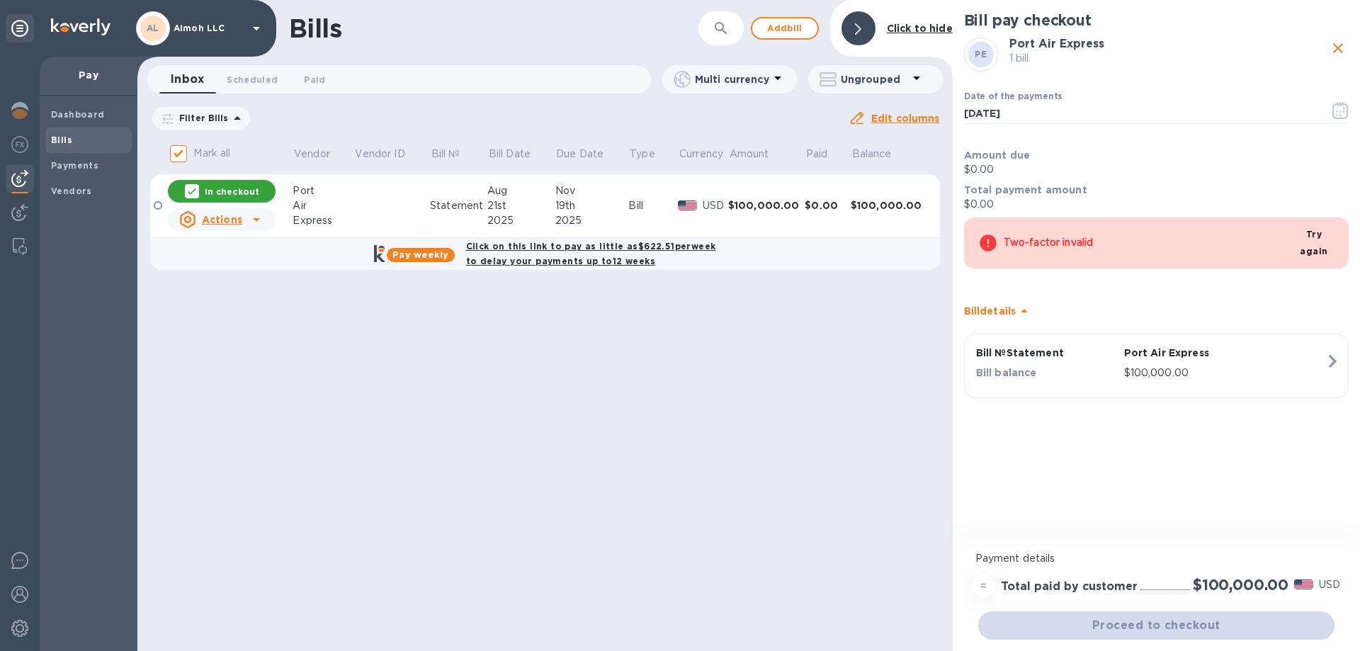
click at [1308, 234] on span "Try again" at bounding box center [1314, 243] width 30 height 34
click at [1304, 240] on span "Try again" at bounding box center [1314, 243] width 30 height 34
click at [1305, 248] on span "Try again" at bounding box center [1314, 243] width 30 height 34
click at [1334, 234] on button "Try again" at bounding box center [1314, 243] width 52 height 40
click at [1322, 234] on span "Try again" at bounding box center [1314, 243] width 30 height 34
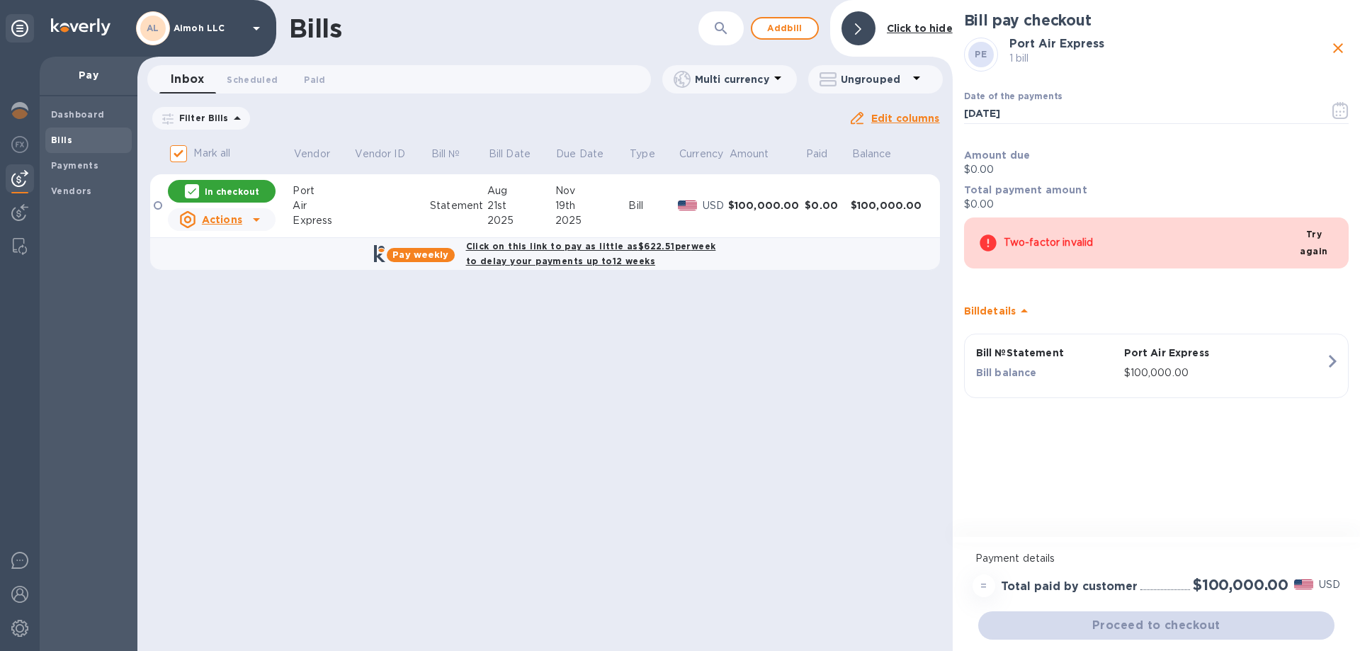
click at [433, 259] on b "Pay weekly" at bounding box center [420, 254] width 56 height 11
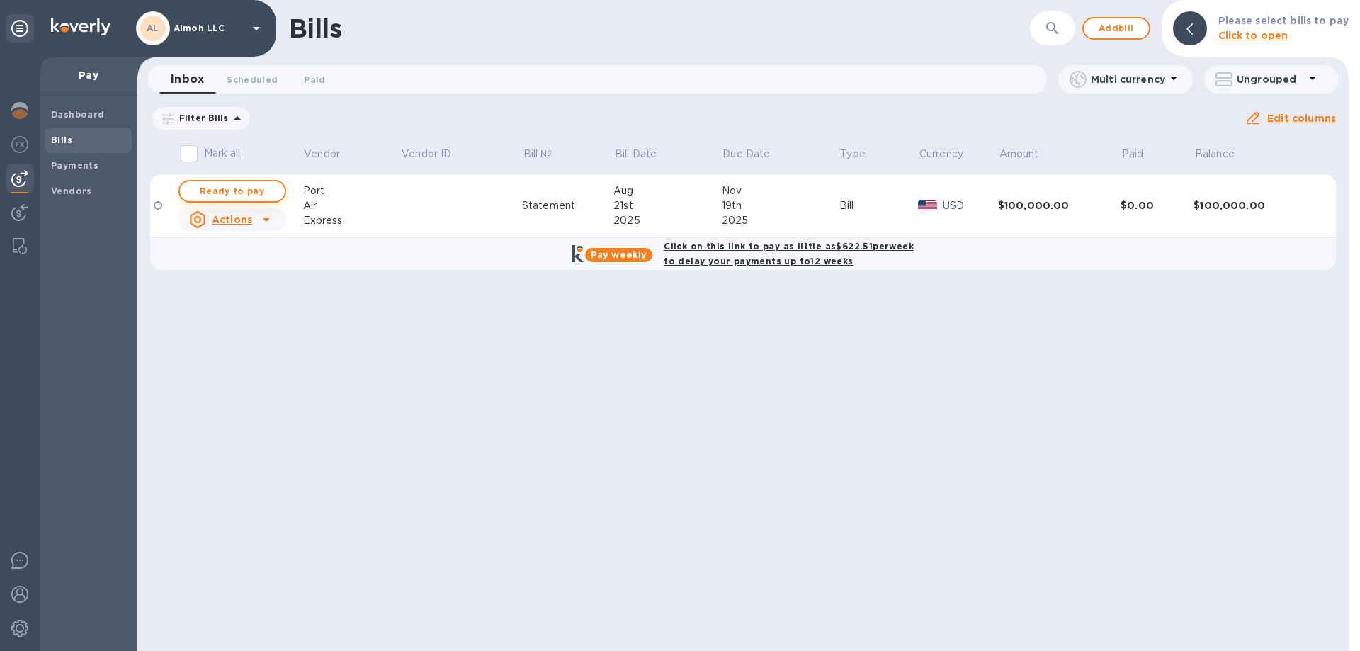
click at [268, 193] on span "Ready to pay" at bounding box center [232, 191] width 82 height 17
checkbox input "true"
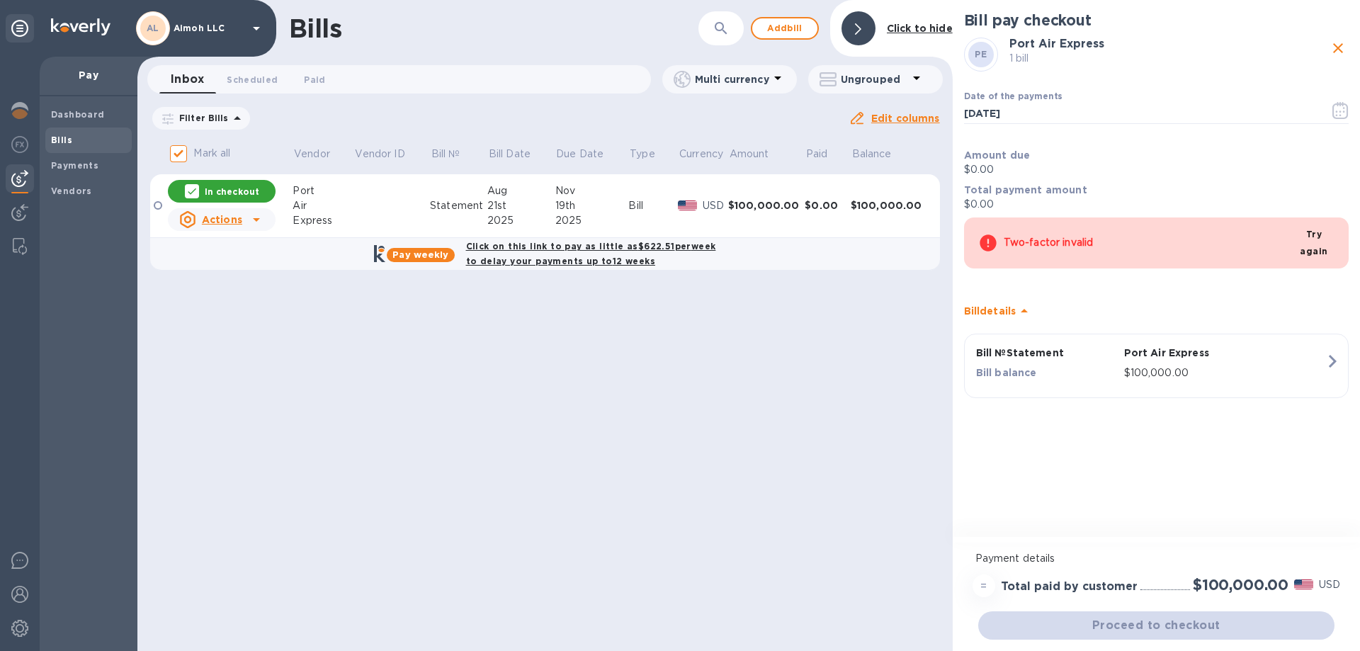
click at [1291, 234] on div "Try again" at bounding box center [1309, 243] width 64 height 40
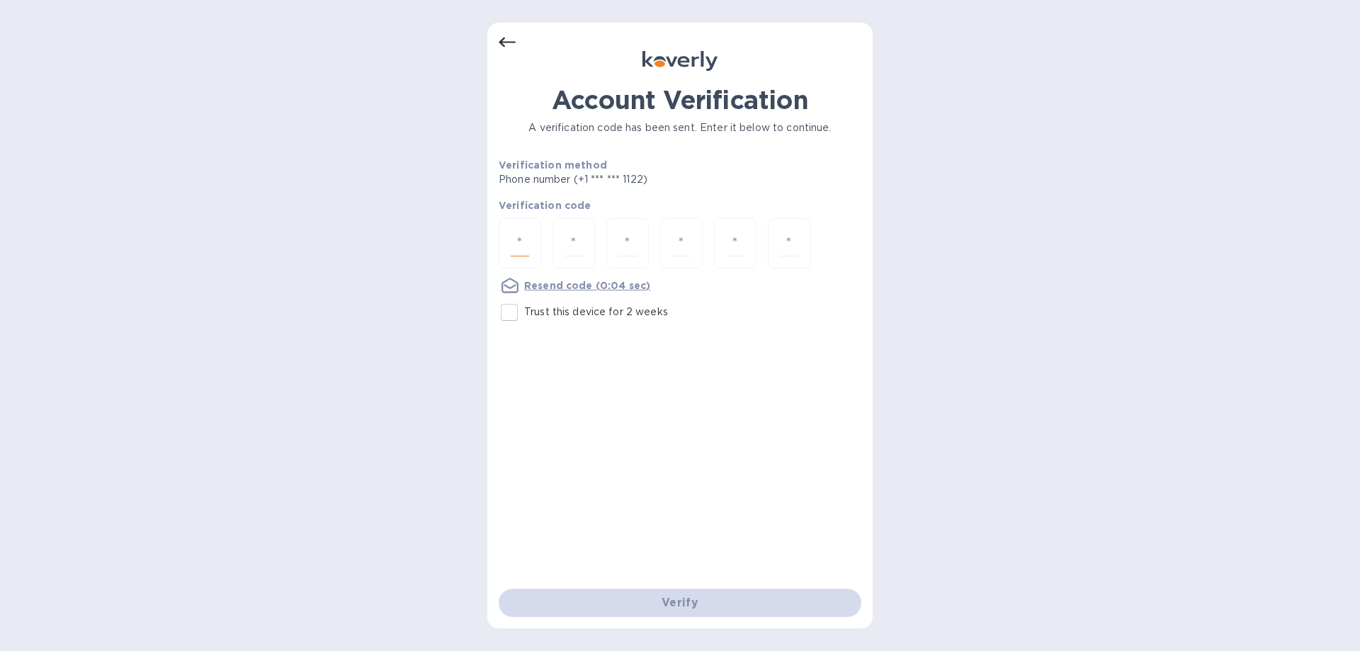
click at [523, 245] on input "number" at bounding box center [520, 243] width 18 height 26
type input "2"
type input "6"
type input "5"
type input "2"
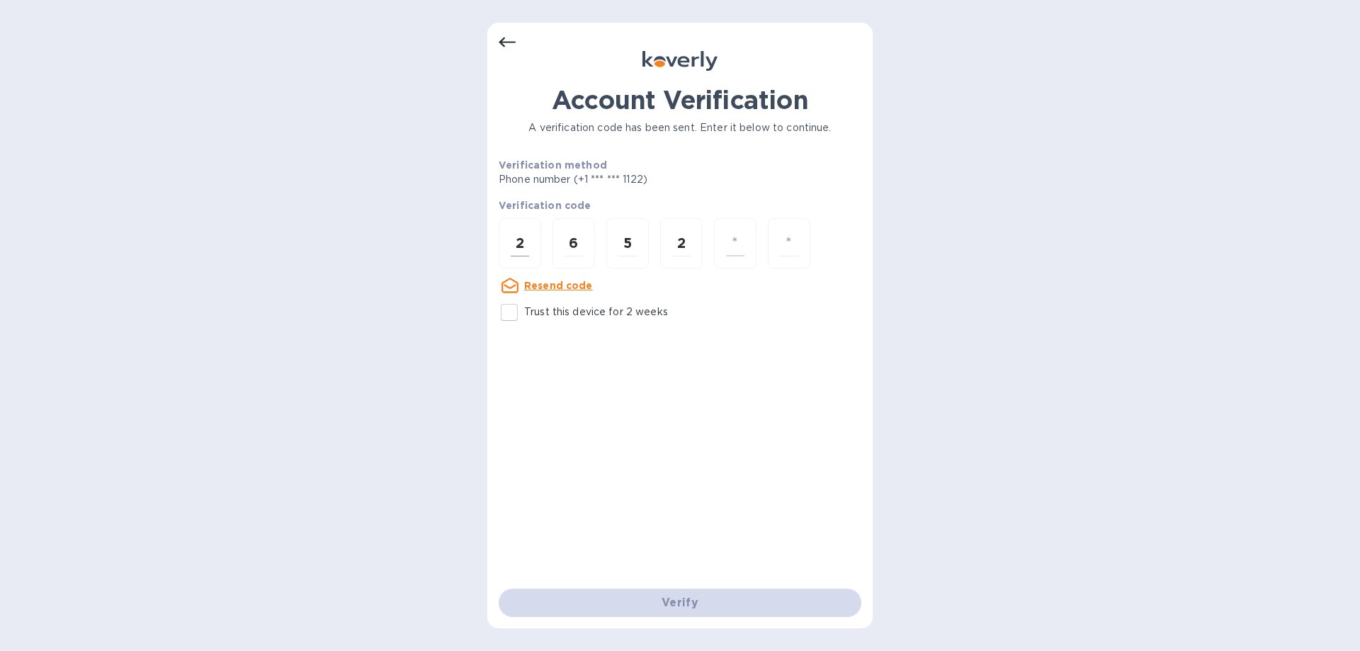
type input "7"
type input "8"
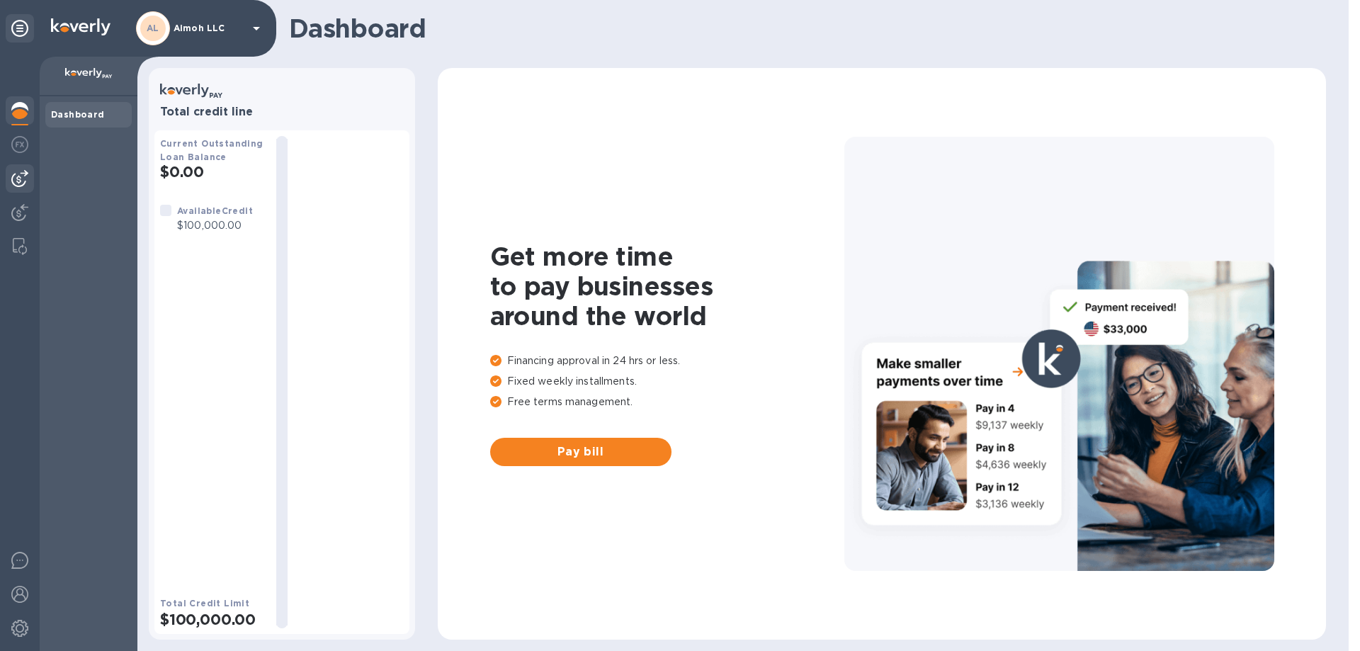
click at [16, 173] on img at bounding box center [19, 178] width 17 height 17
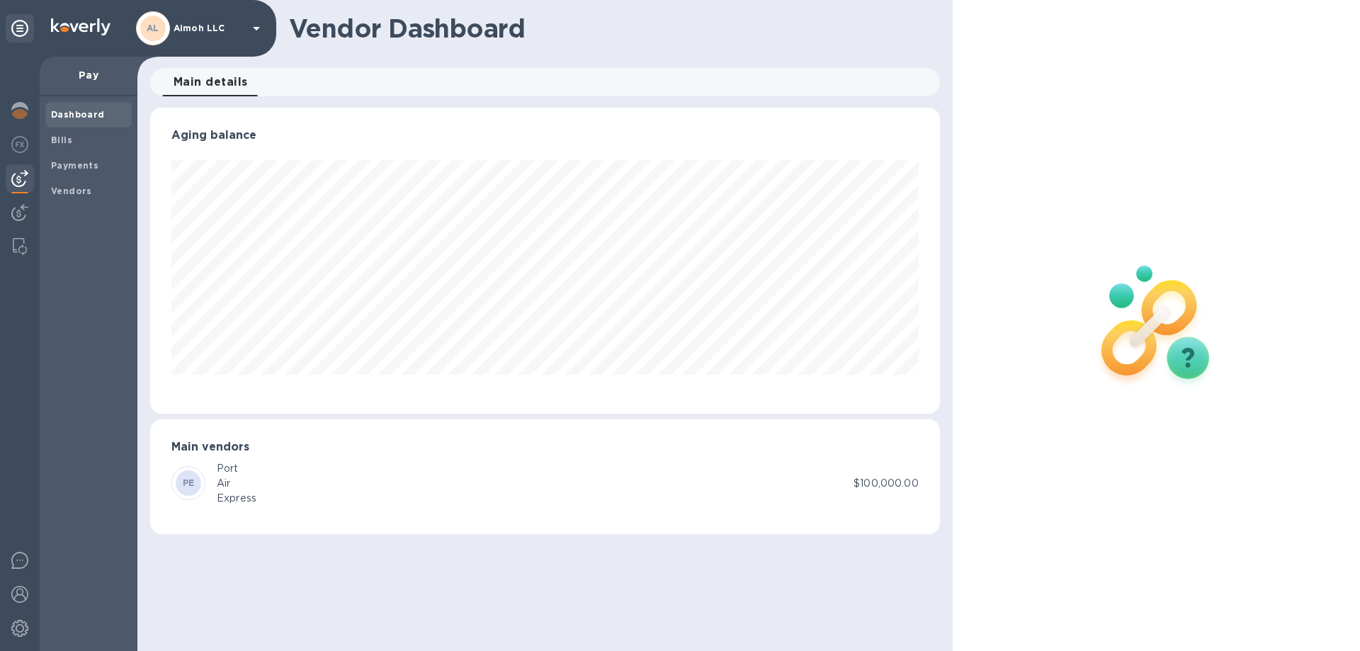
scroll to position [306, 789]
click at [57, 135] on b "Bills" at bounding box center [61, 140] width 21 height 11
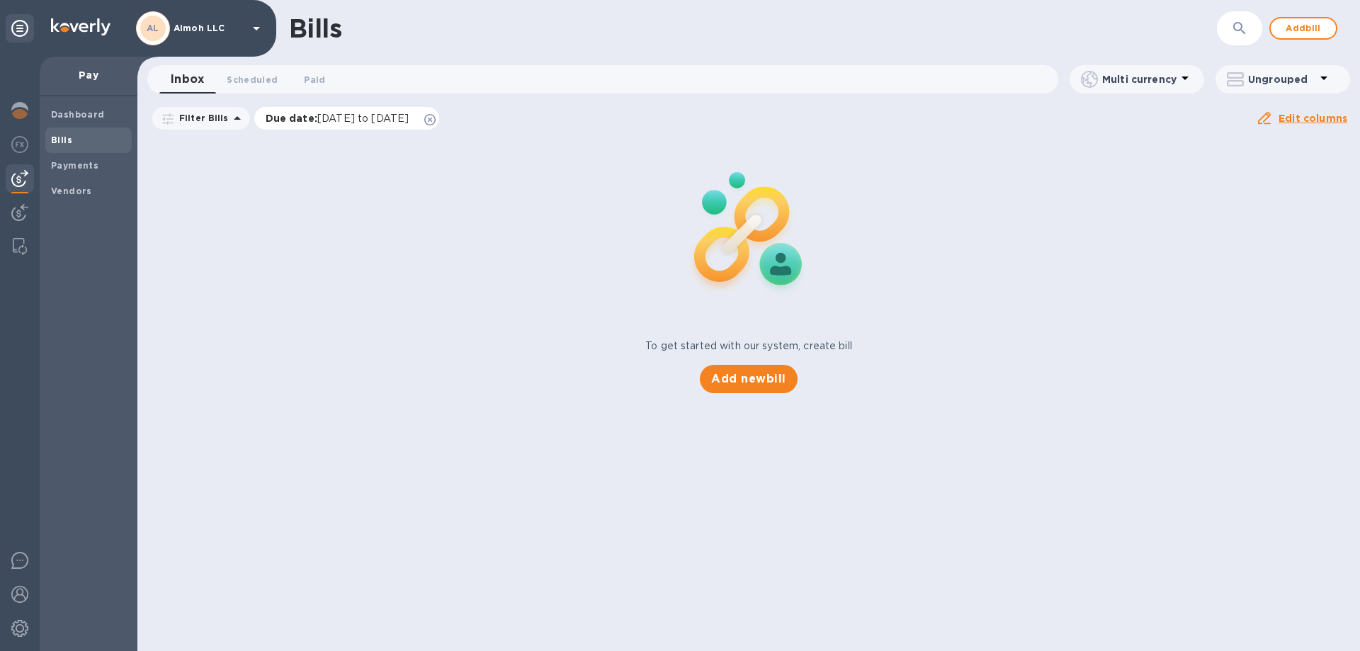
click at [307, 124] on p "Due date : [DATE] to [DATE]" at bounding box center [341, 118] width 151 height 14
click at [436, 125] on icon at bounding box center [429, 119] width 11 height 11
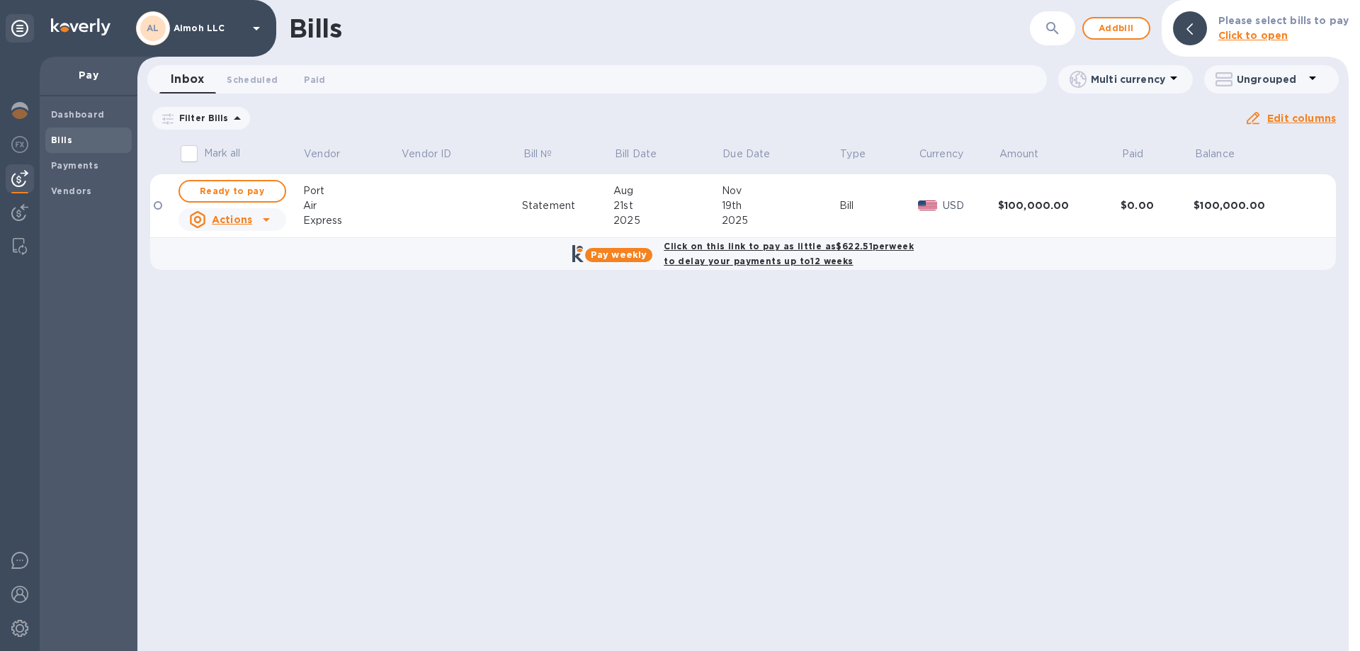
click at [376, 202] on div "Air" at bounding box center [352, 205] width 98 height 15
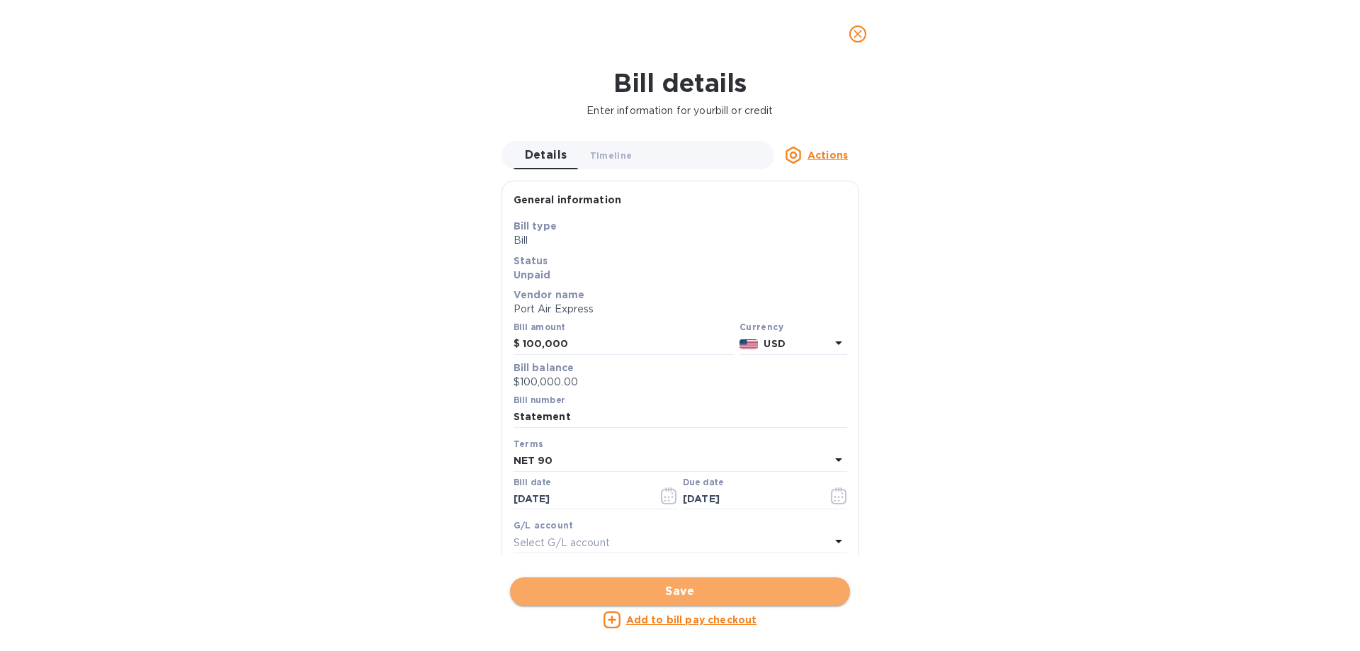
click at [691, 602] on button "Save" at bounding box center [680, 591] width 340 height 28
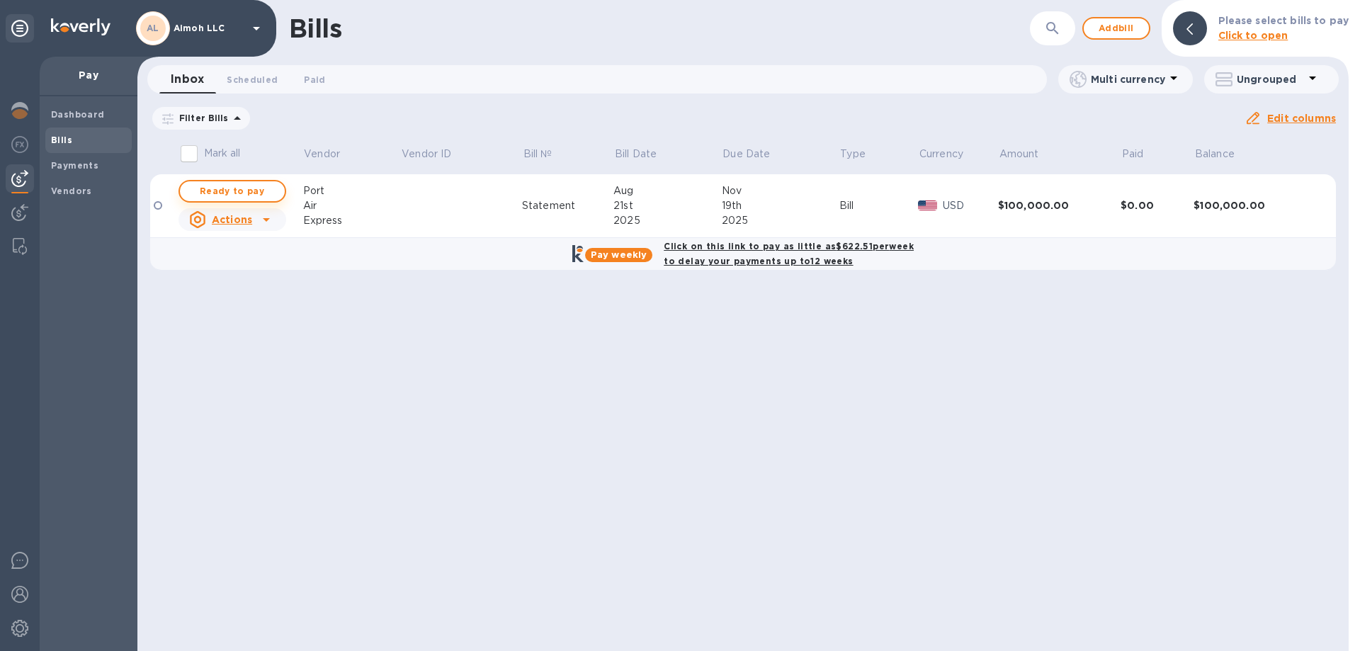
click at [229, 194] on span "Ready to pay" at bounding box center [232, 191] width 82 height 17
checkbox input "true"
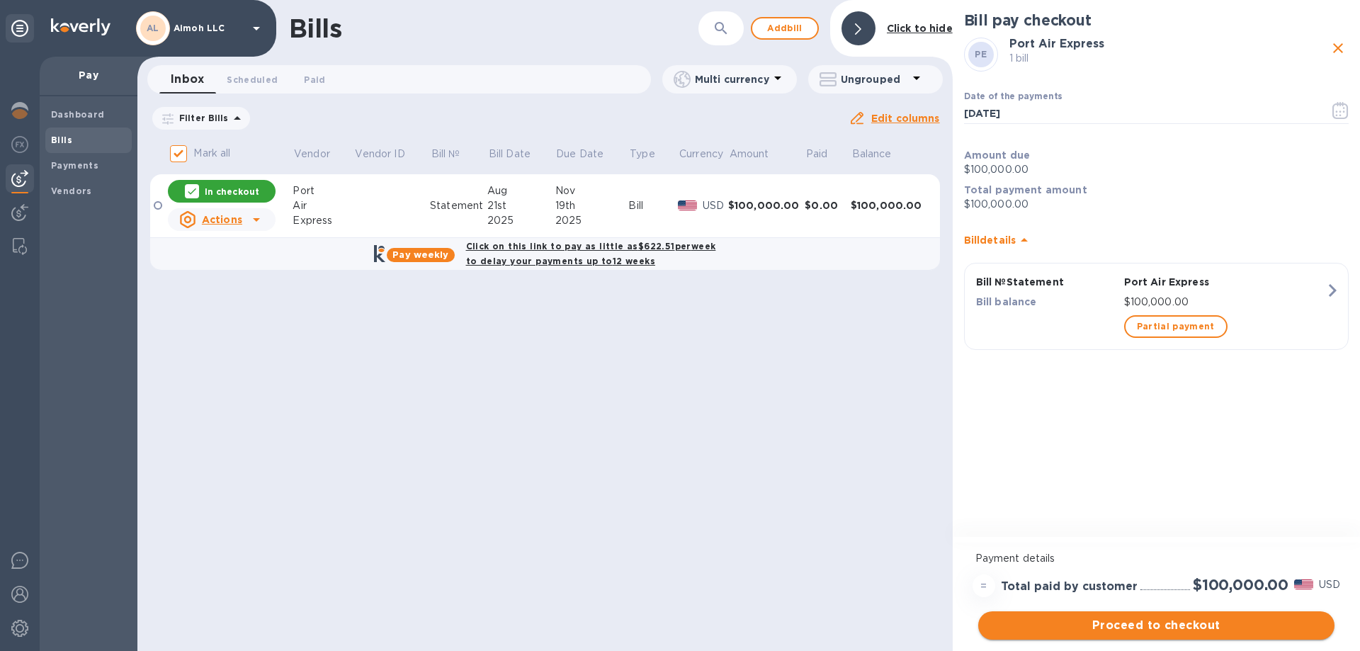
click at [1179, 631] on span "Proceed to checkout" at bounding box center [1157, 625] width 334 height 17
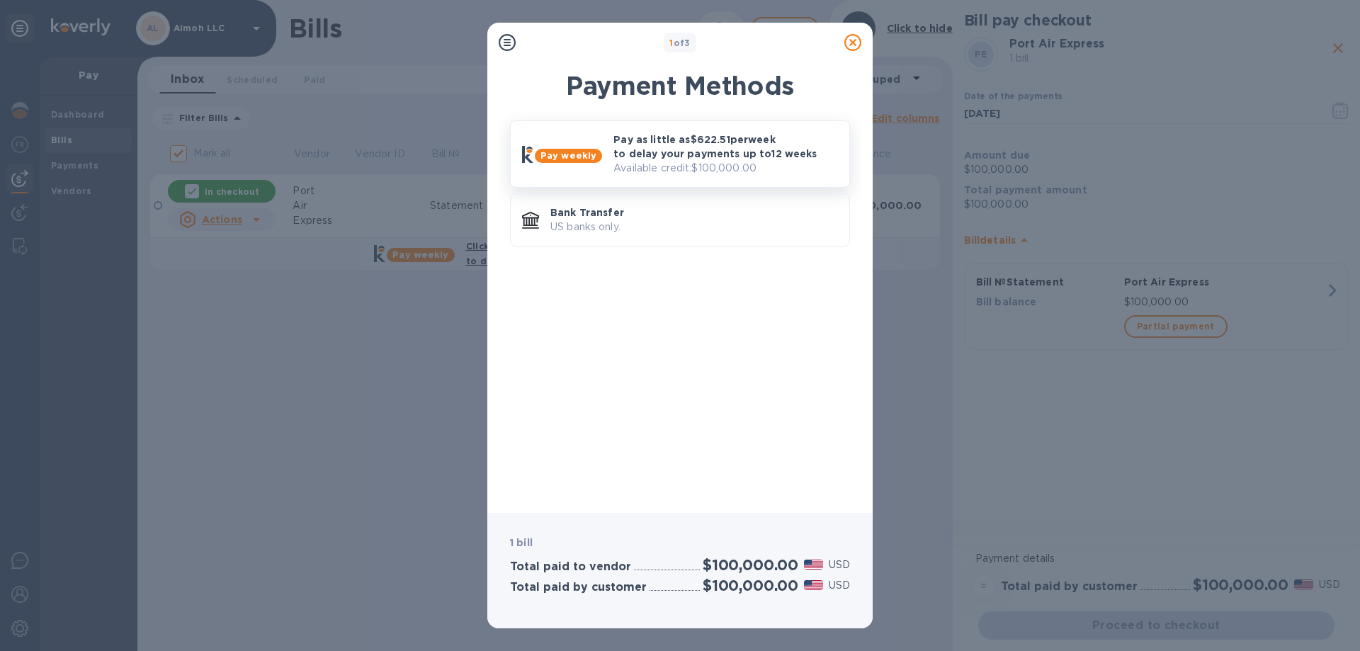
click at [746, 149] on p "Pay as little as $622.51 per week to delay your payments up to 12 weeks" at bounding box center [725, 146] width 225 height 28
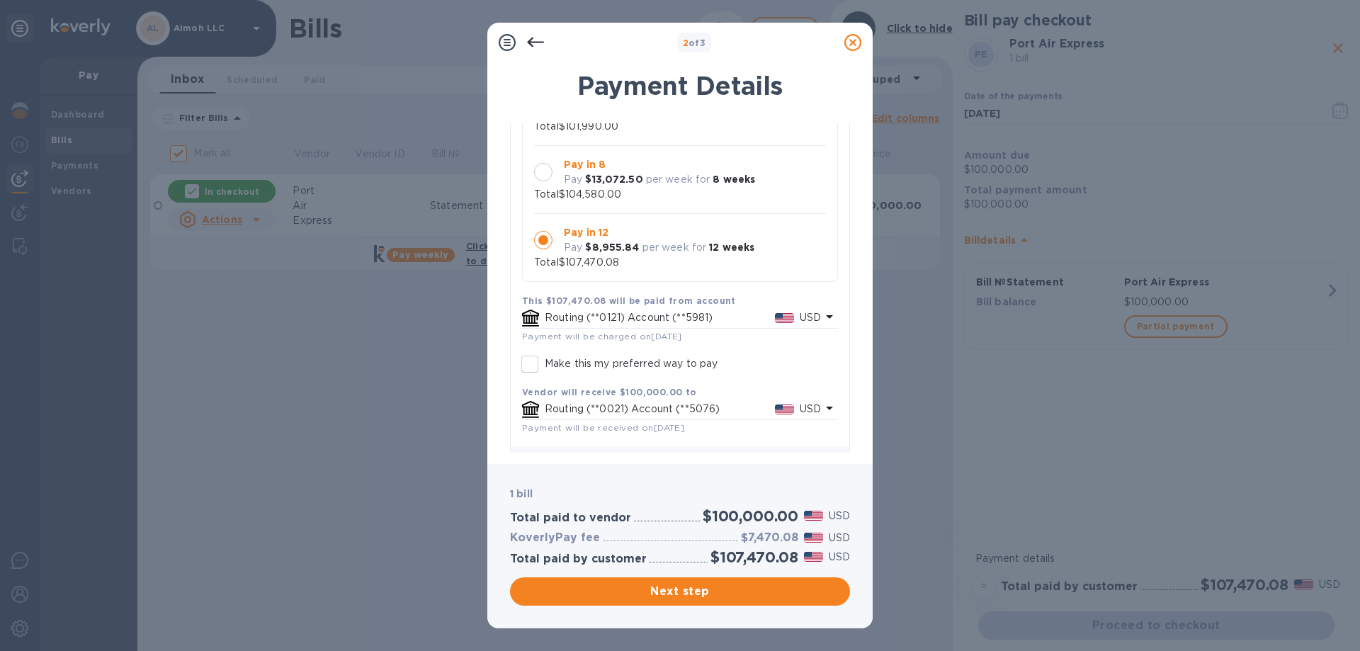
scroll to position [193, 0]
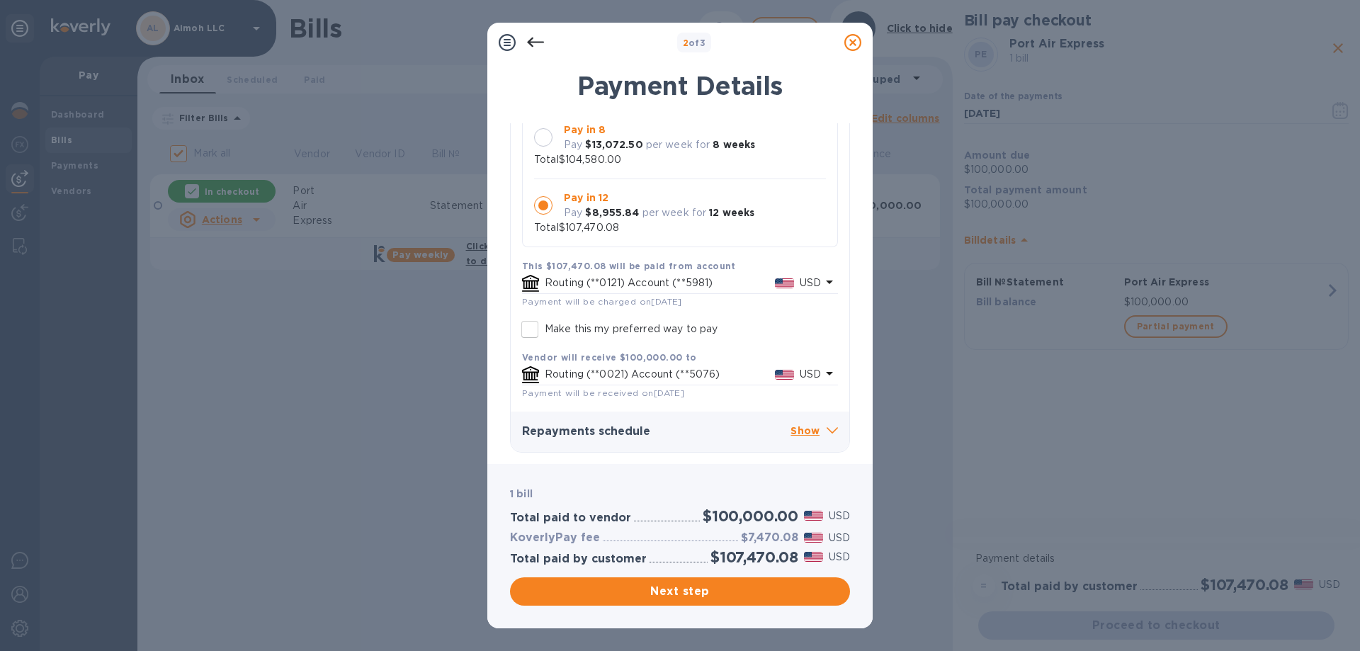
click at [1067, 412] on div "2 of 3 Payment Details PE Port Air Express 1 bill Pay weekly Bank account Selec…" at bounding box center [680, 325] width 1360 height 651
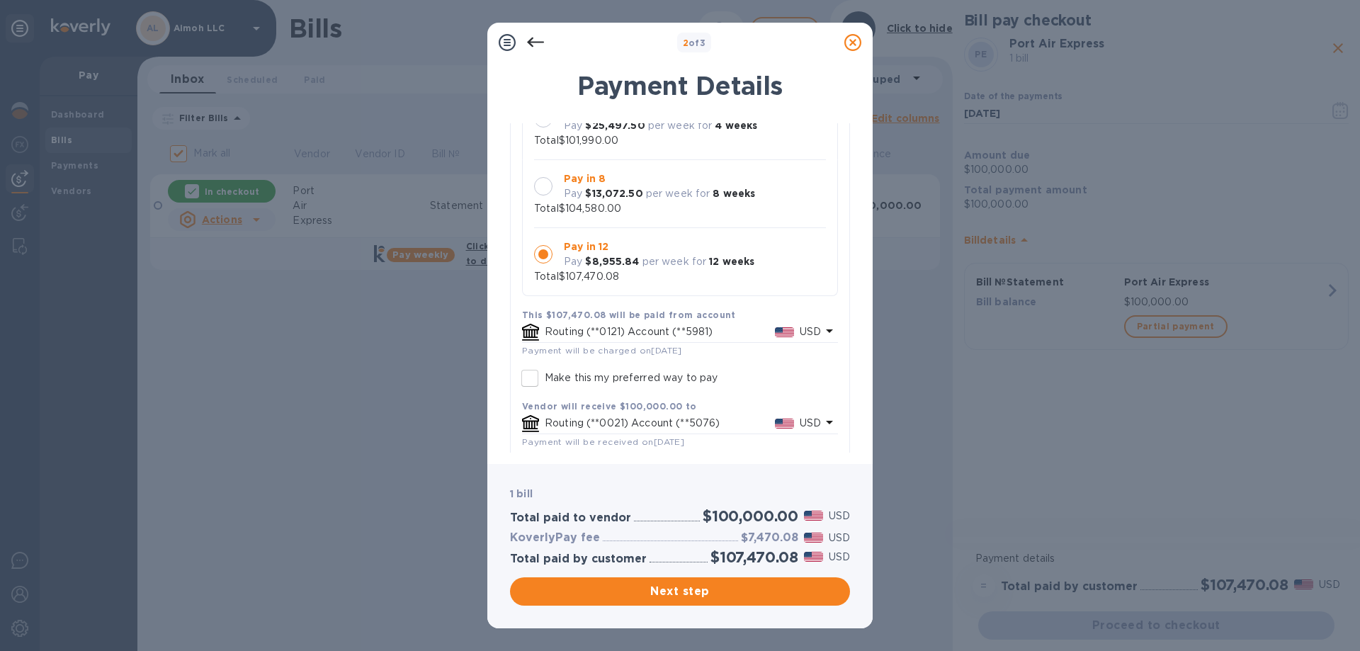
scroll to position [123, 0]
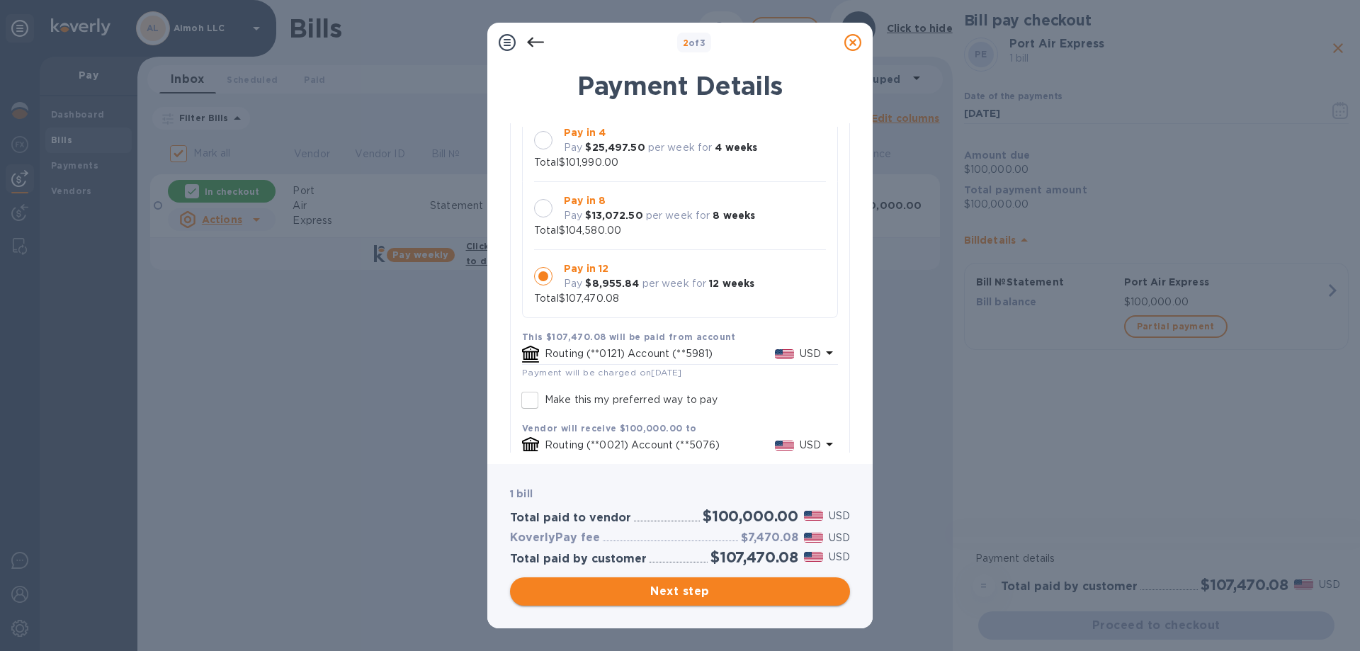
click at [683, 596] on span "Next step" at bounding box center [679, 591] width 317 height 17
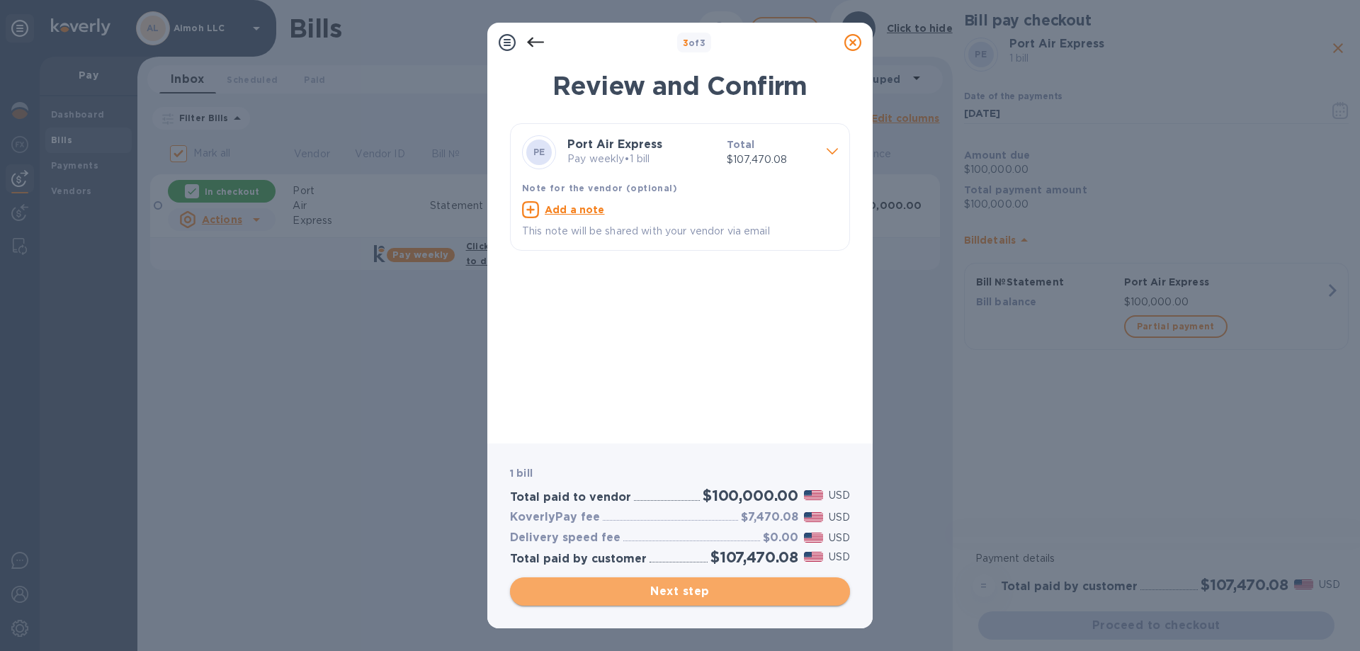
click at [633, 594] on span "Next step" at bounding box center [679, 591] width 317 height 17
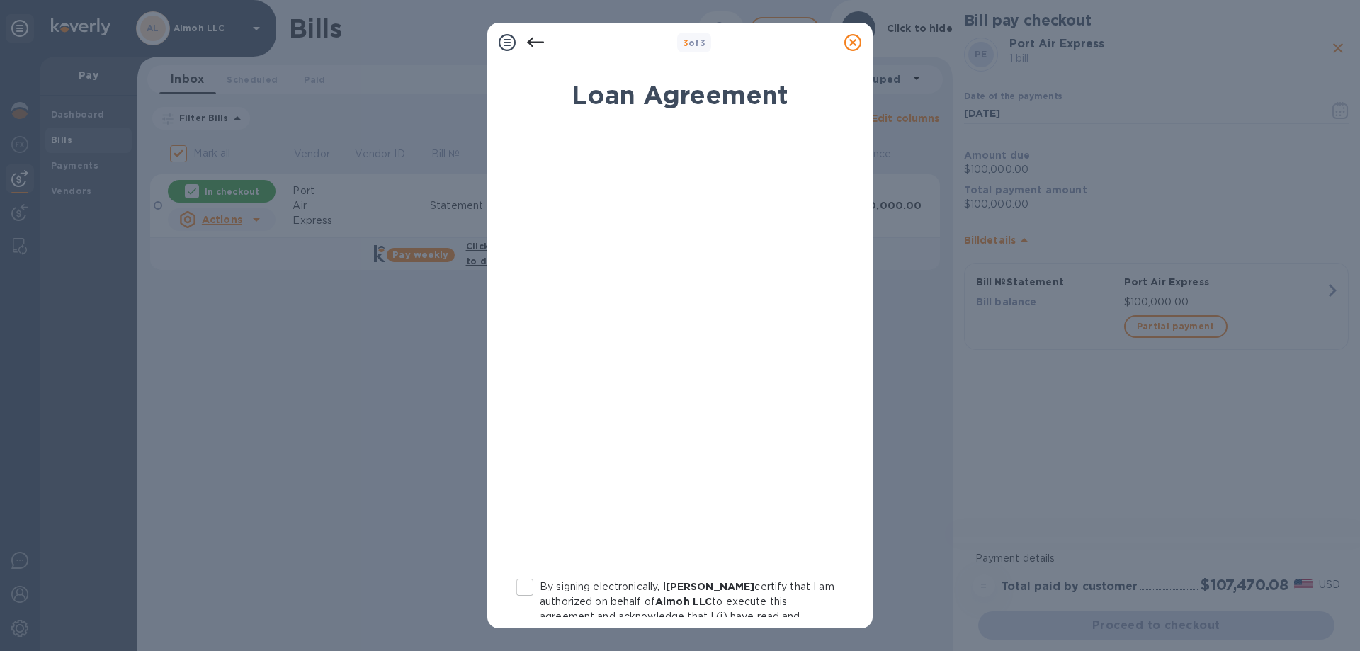
scroll to position [141, 0]
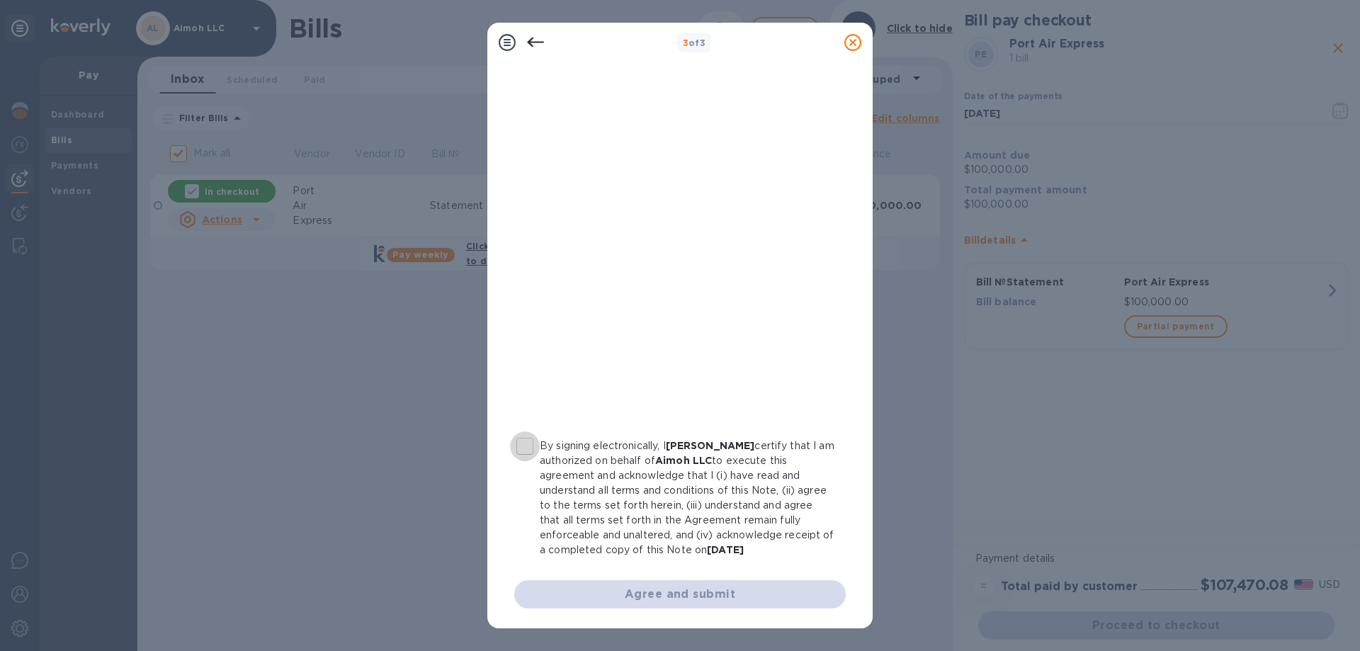
click at [516, 448] on input "By signing electronically, I [PERSON_NAME] certify that I am authorized on beha…" at bounding box center [525, 446] width 30 height 30
checkbox input "true"
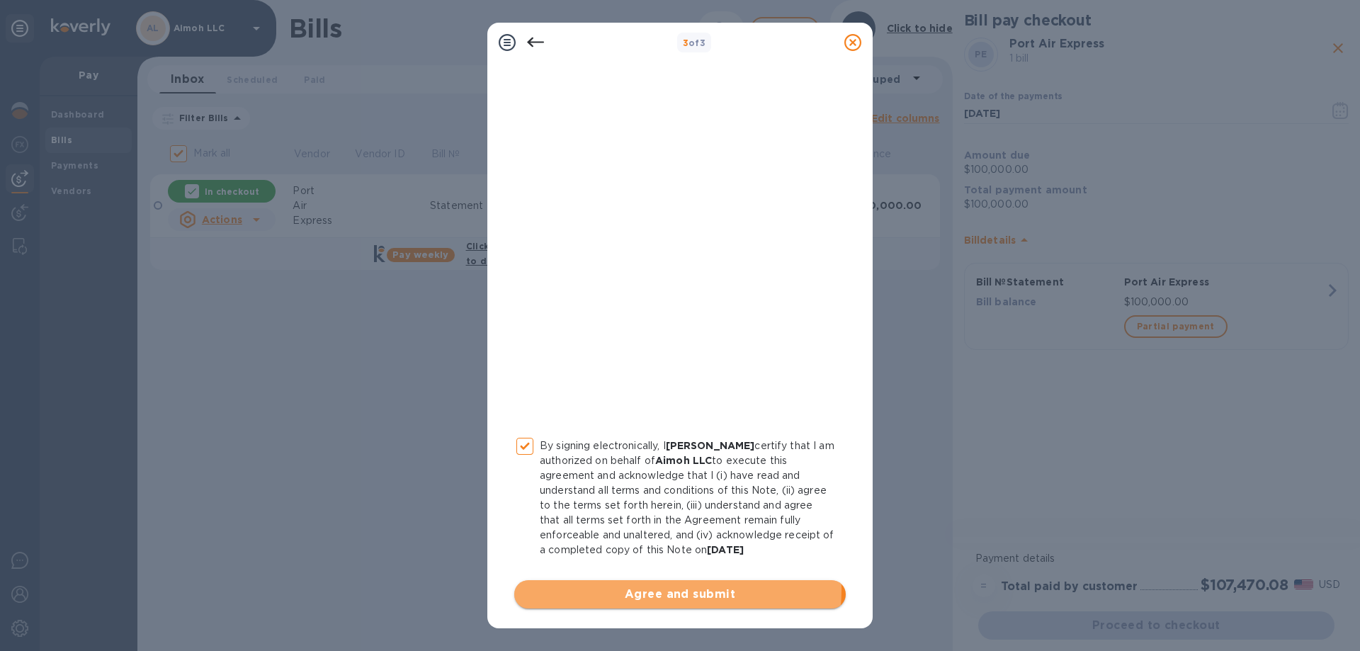
click at [646, 589] on span "Agree and submit" at bounding box center [680, 594] width 309 height 17
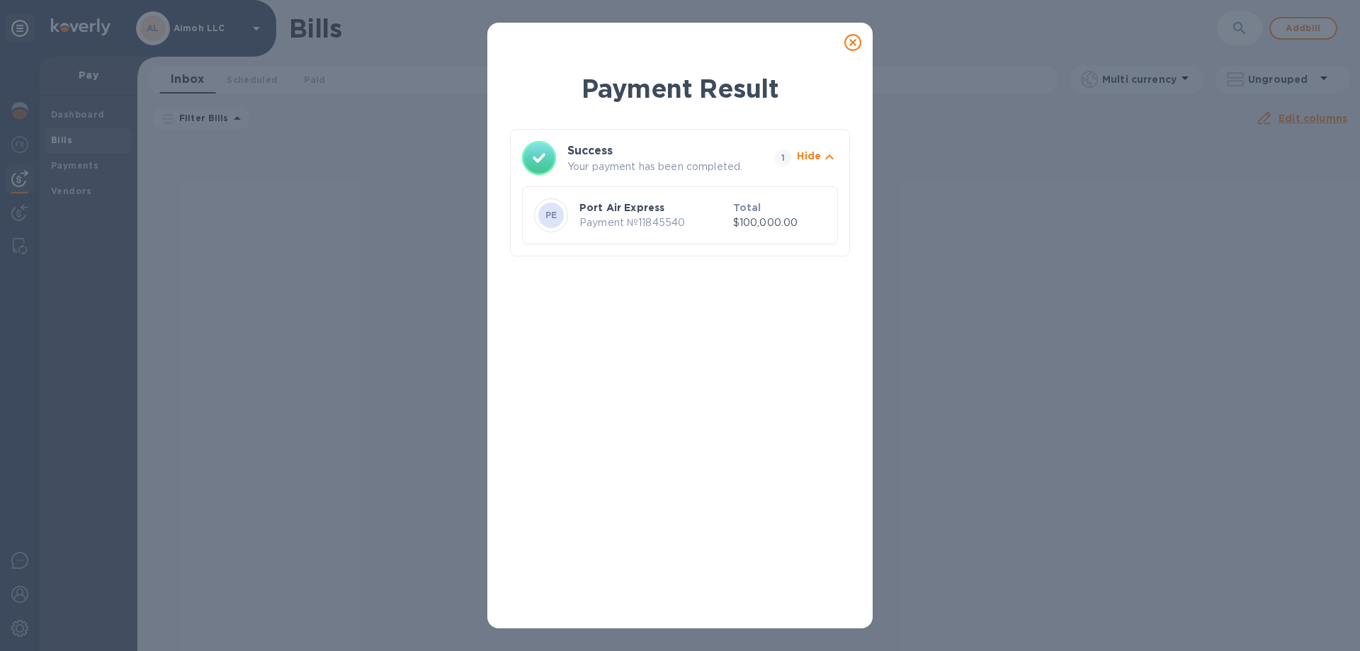
click at [856, 39] on icon at bounding box center [852, 42] width 17 height 17
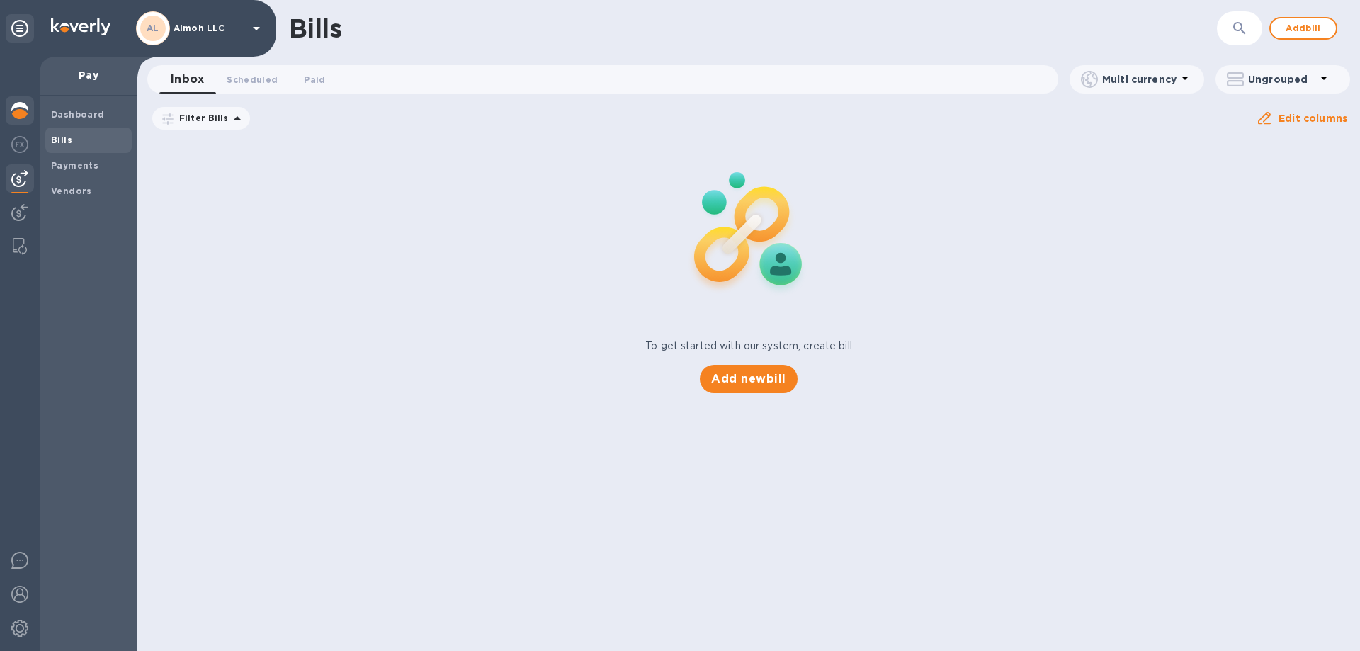
click at [20, 111] on img at bounding box center [19, 110] width 17 height 17
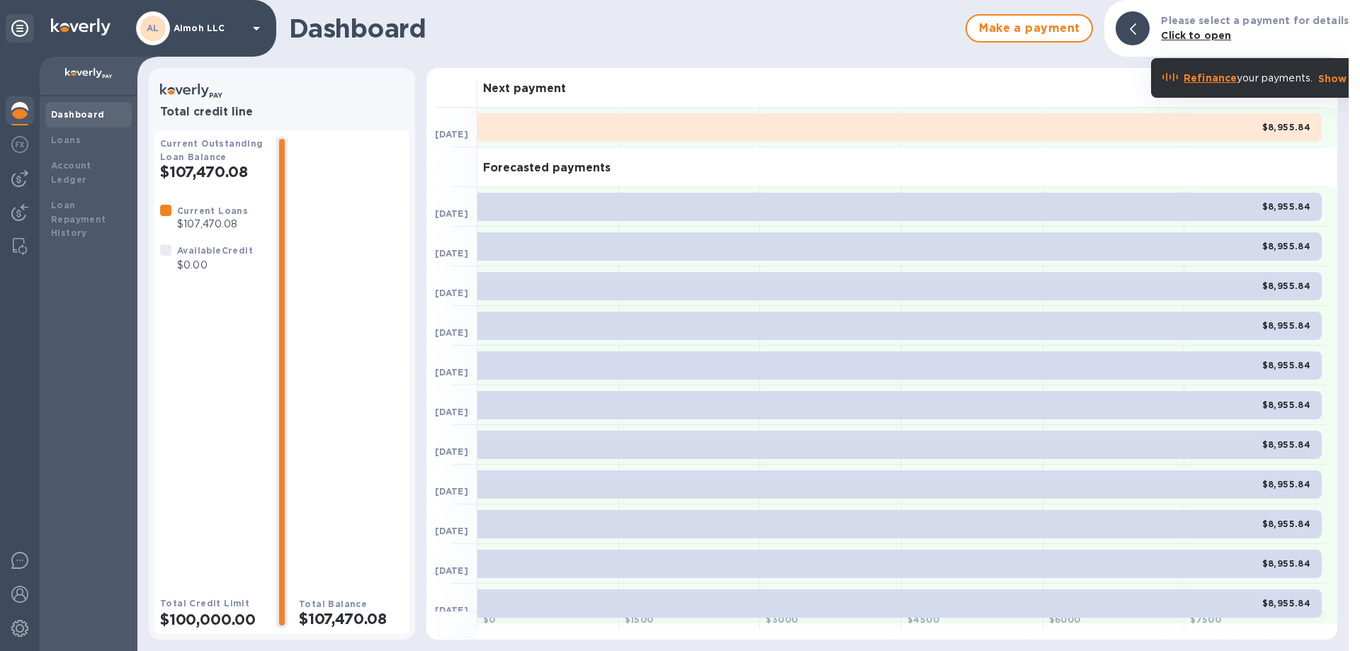
click at [18, 110] on img at bounding box center [19, 110] width 17 height 17
